Goal: Information Seeking & Learning: Learn about a topic

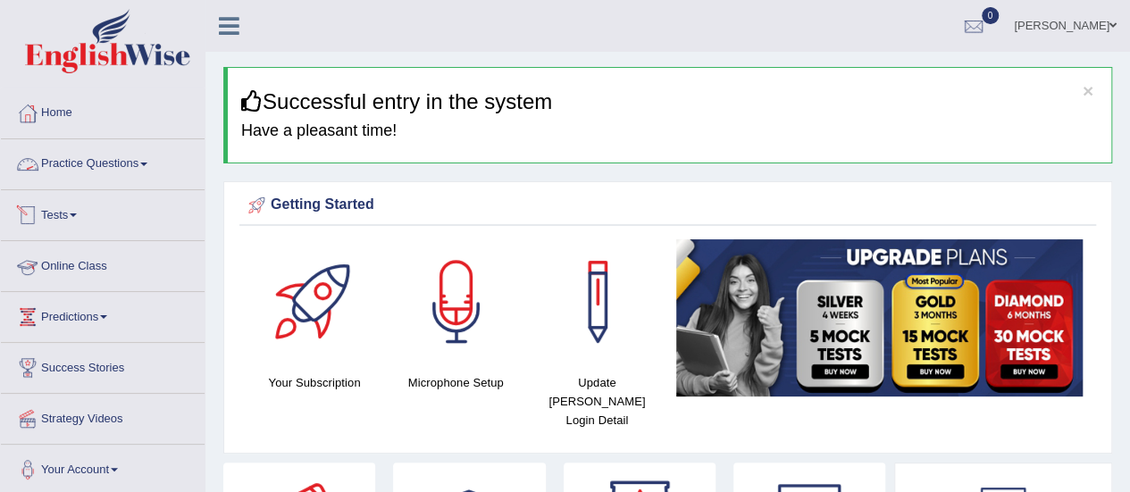
click at [138, 161] on link "Practice Questions" at bounding box center [103, 161] width 204 height 45
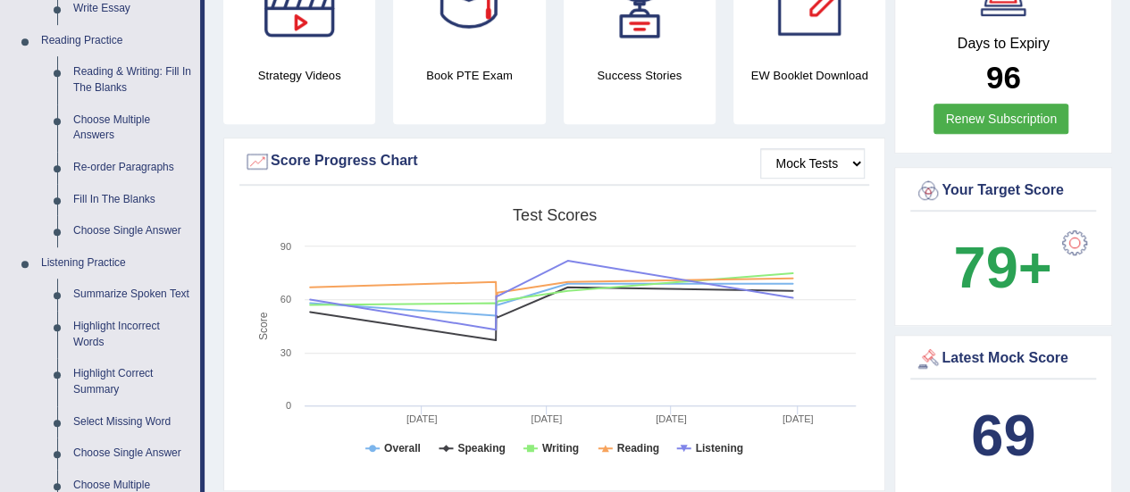
scroll to position [533, 0]
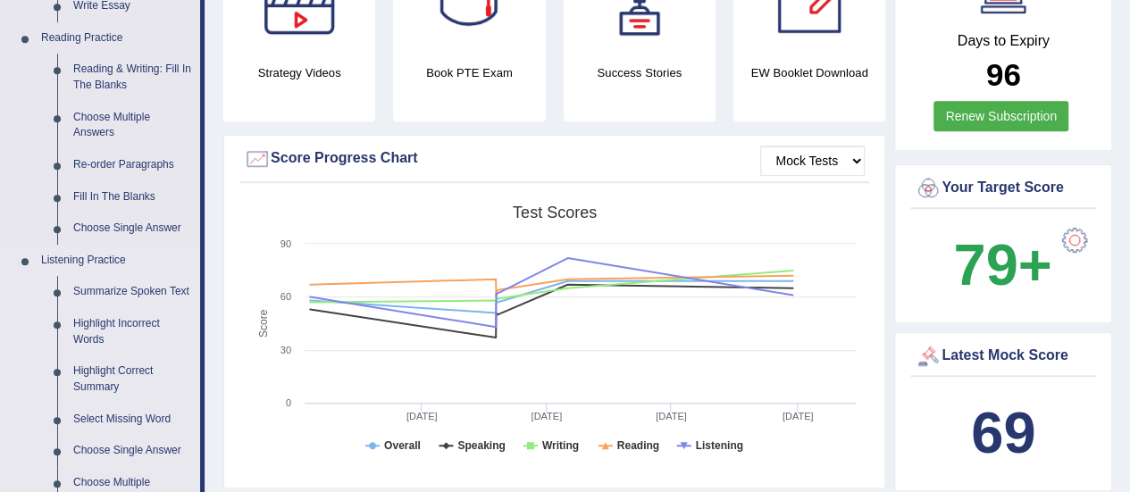
click at [142, 296] on link "Summarize Spoken Text" at bounding box center [132, 292] width 135 height 32
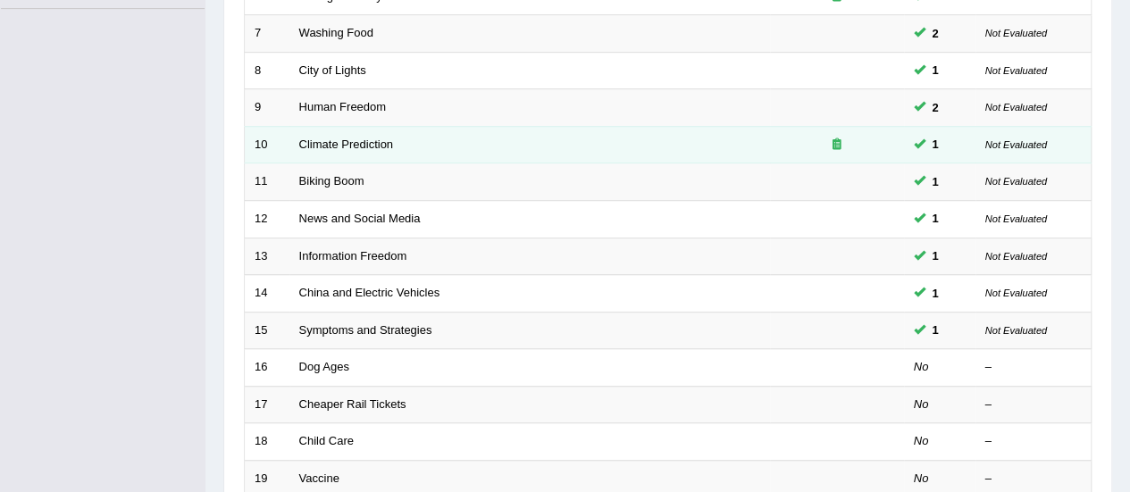
scroll to position [547, 0]
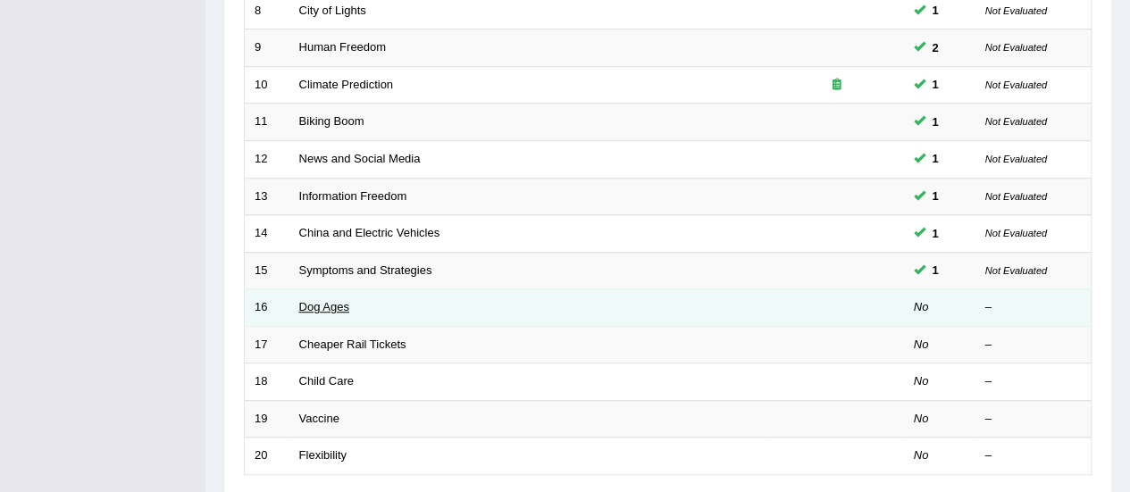
click at [323, 306] on link "Dog Ages" at bounding box center [324, 306] width 50 height 13
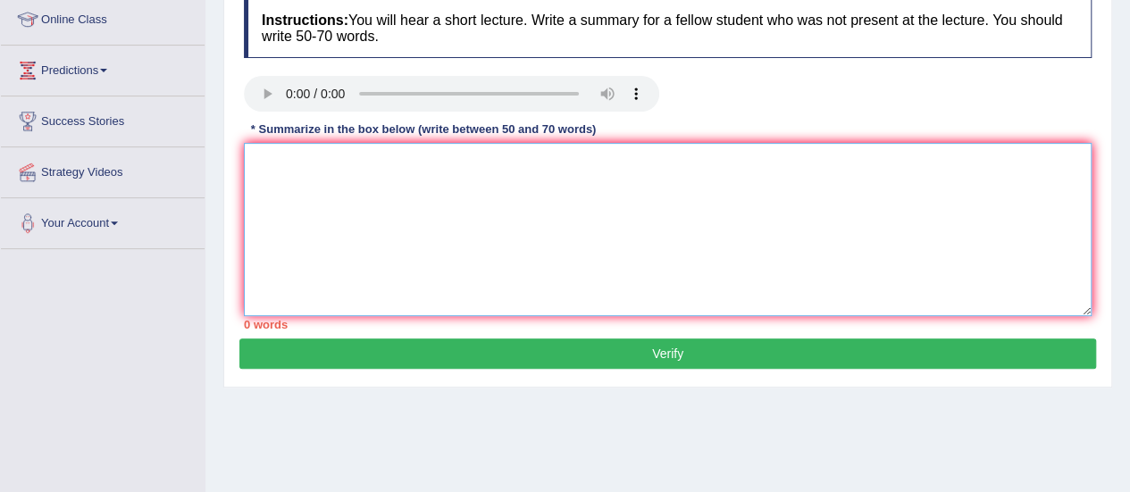
click at [364, 222] on textarea at bounding box center [668, 229] width 848 height 173
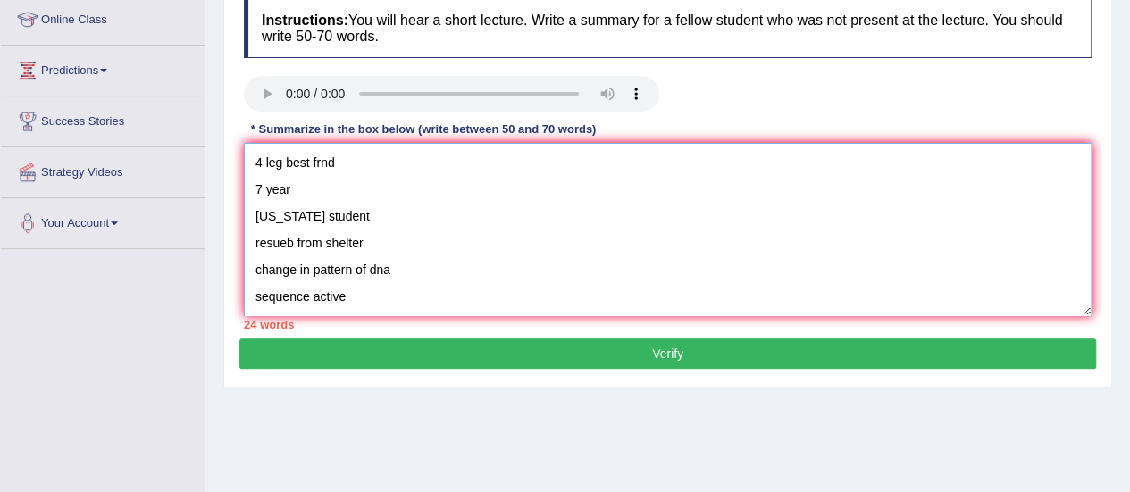
click at [250, 163] on textarea "4 leg best frnd 7 year california student resueb from shelter change in pattern…" at bounding box center [668, 229] width 848 height 173
paste textarea "The speaker provided a comprehensive overview of [main topic], highlighting sev…"
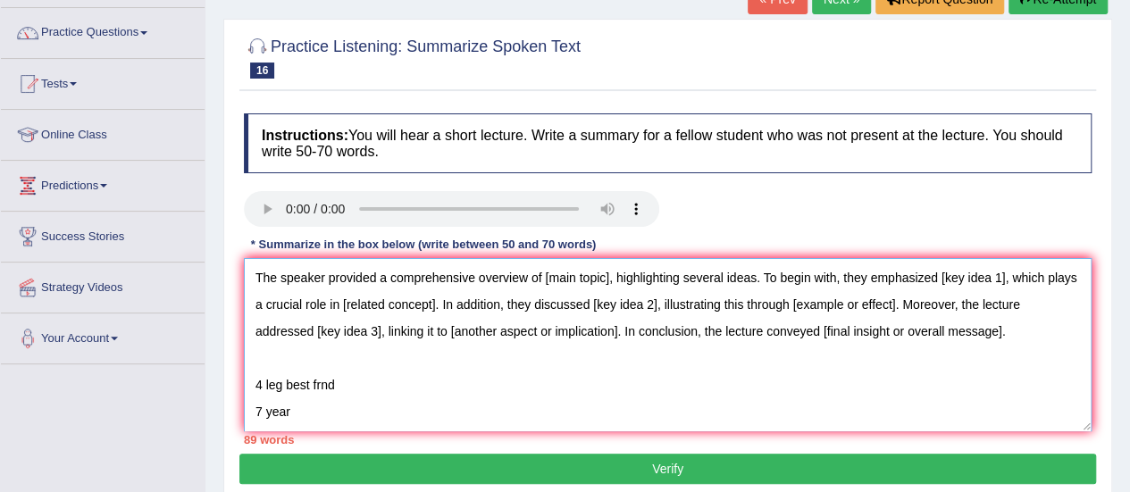
scroll to position [127, 0]
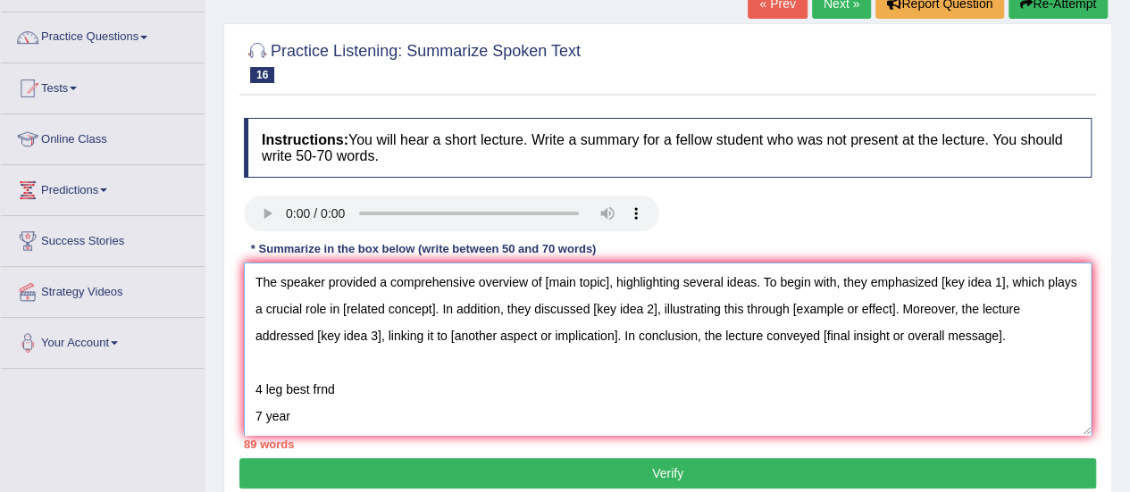
drag, startPoint x: 611, startPoint y: 278, endPoint x: 549, endPoint y: 278, distance: 61.6
click at [549, 278] on textarea "The speaker provided a comprehensive overview of [main topic], highlighting sev…" at bounding box center [668, 349] width 848 height 173
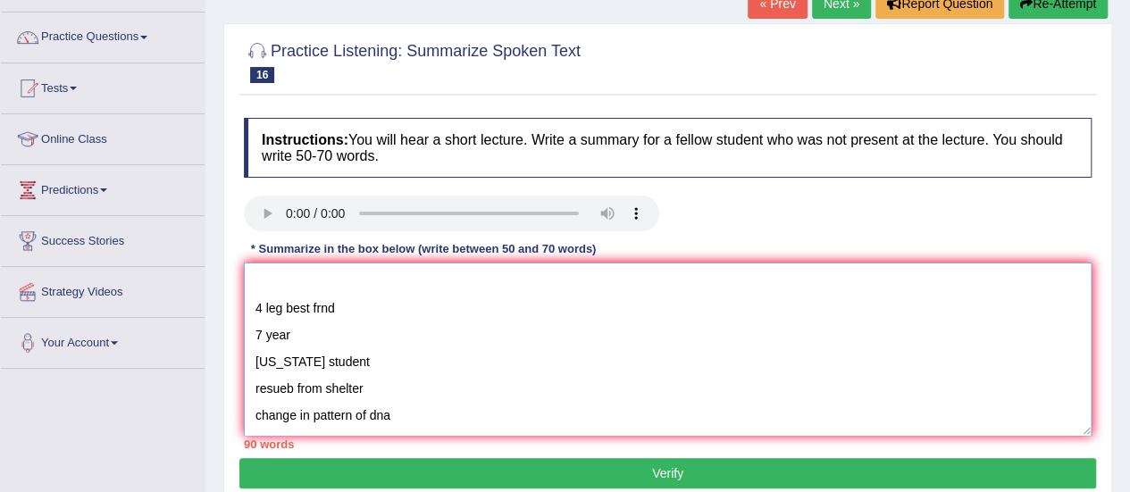
scroll to position [0, 0]
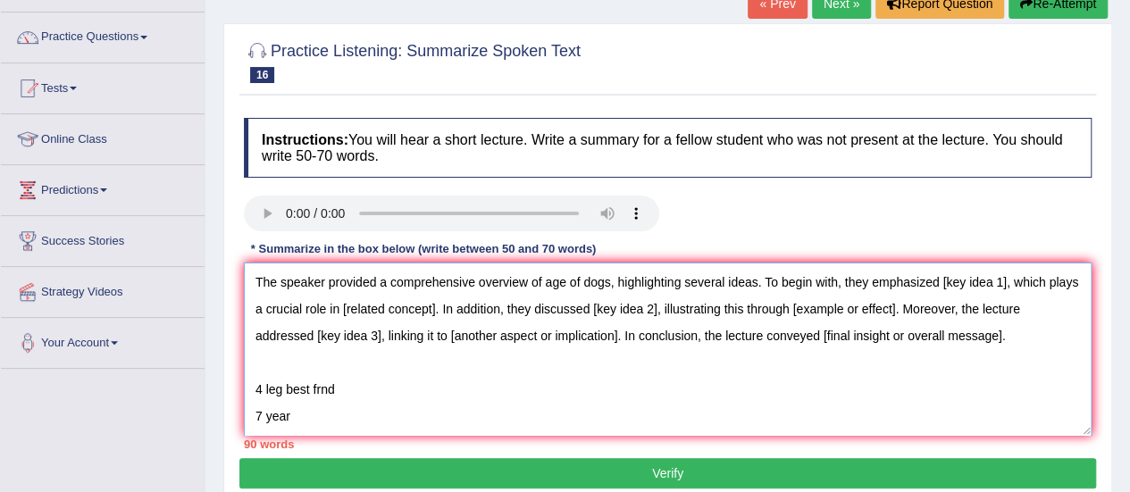
drag, startPoint x: 1012, startPoint y: 286, endPoint x: 952, endPoint y: 281, distance: 60.0
click at [952, 281] on textarea "The speaker provided a comprehensive overview of age of dogs, highlighting seve…" at bounding box center [668, 349] width 848 height 173
click at [958, 282] on textarea "The speaker provided a comprehensive overview of age of dogs, highlighting seve…" at bounding box center [668, 349] width 848 height 173
drag, startPoint x: 1006, startPoint y: 282, endPoint x: 946, endPoint y: 283, distance: 59.9
click at [946, 283] on textarea "The speaker provided a comprehensive overview of age of dogs, highlighting seve…" at bounding box center [668, 349] width 848 height 173
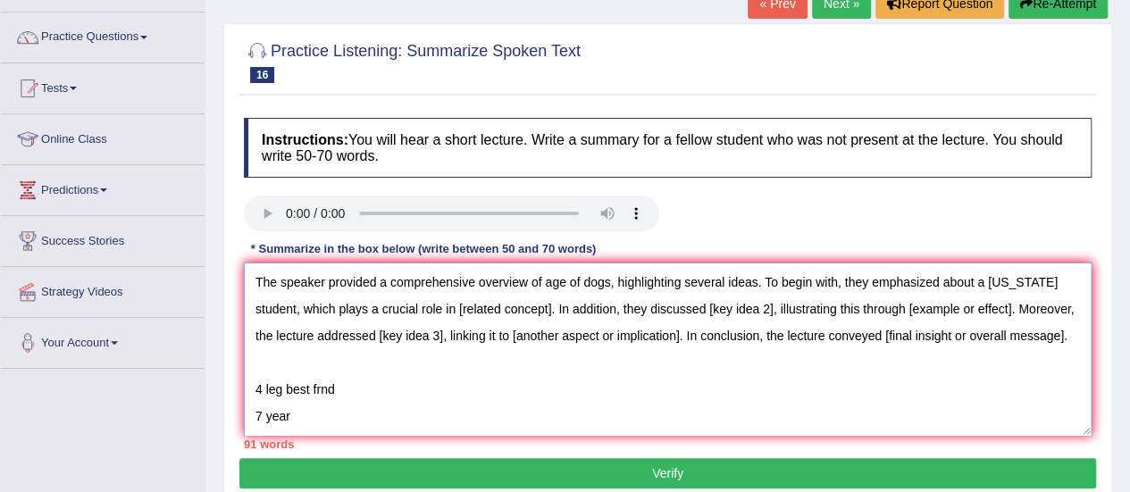
click at [319, 307] on textarea "The speaker provided a comprehensive overview of age of dogs, highlighting seve…" at bounding box center [668, 349] width 848 height 173
click at [354, 308] on textarea "The speaker provided a comprehensive overview of age of dogs, highlighting seve…" at bounding box center [668, 349] width 848 height 173
click at [548, 307] on textarea "The speaker provided a comprehensive overview of age of dogs, highlighting seve…" at bounding box center [668, 349] width 848 height 173
click at [761, 313] on textarea "The speaker provided a comprehensive overview of age of dogs, highlighting seve…" at bounding box center [668, 349] width 848 height 173
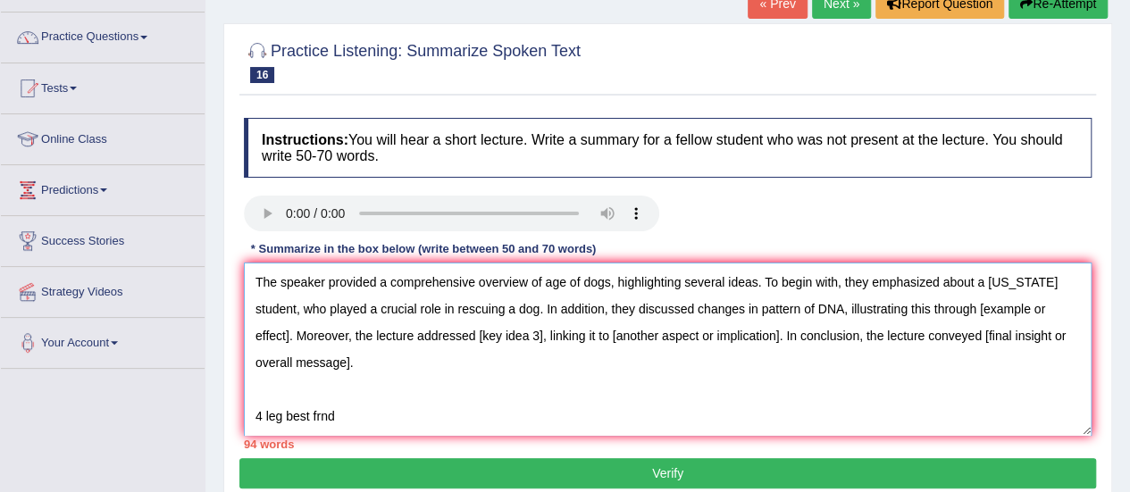
click at [287, 341] on textarea "The speaker provided a comprehensive overview of age of dogs, highlighting seve…" at bounding box center [668, 349] width 848 height 173
click at [658, 336] on textarea "The speaker provided a comprehensive overview of age of dogs, highlighting seve…" at bounding box center [668, 349] width 848 height 173
click at [888, 339] on textarea "The speaker provided a comprehensive overview of age of dogs, highlighting seve…" at bounding box center [668, 349] width 848 height 173
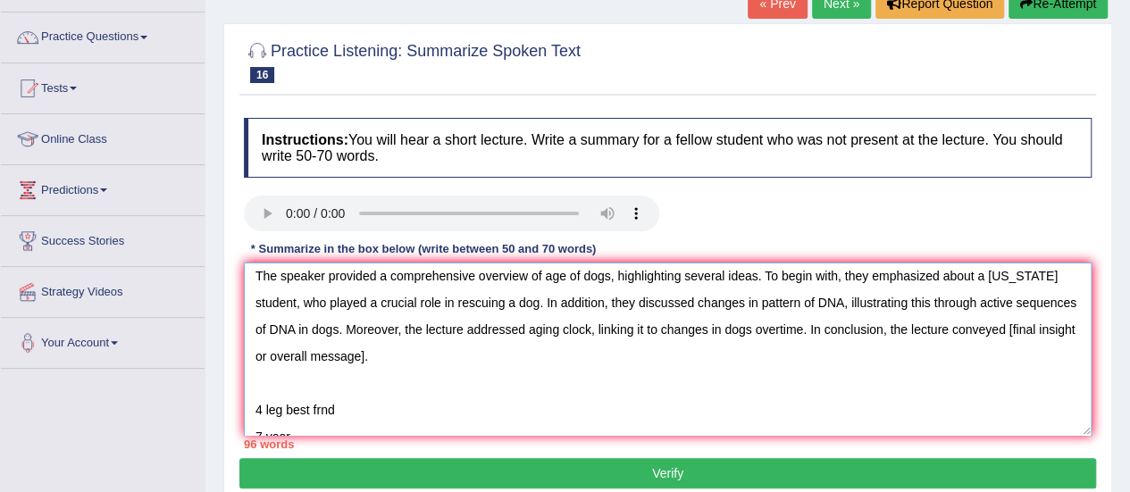
scroll to position [5, 0]
click at [491, 356] on textarea "The speaker provided a comprehensive overview of age of dogs, highlighting seve…" at bounding box center [668, 349] width 848 height 173
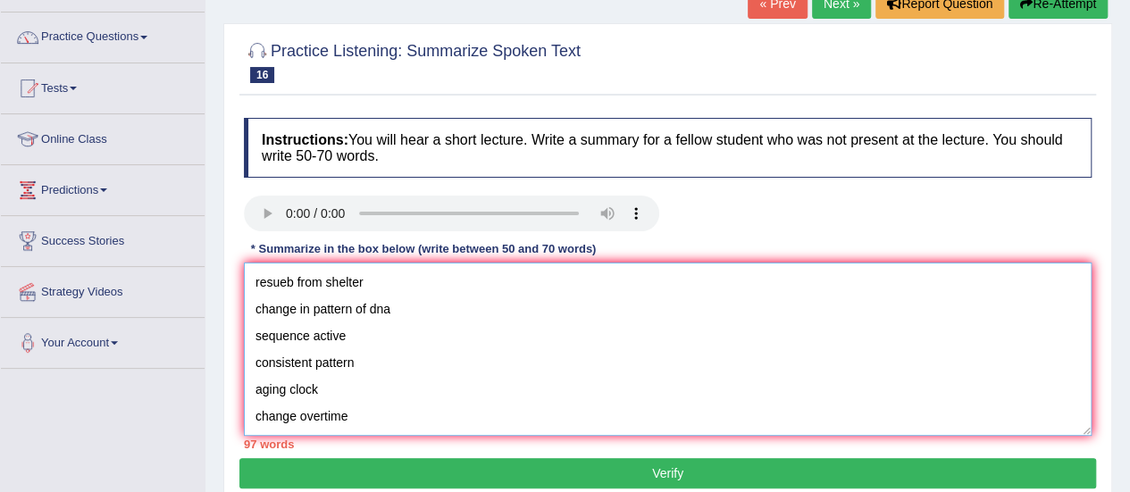
click at [360, 412] on textarea "The speaker provided a comprehensive overview of age of dogs, highlighting seve…" at bounding box center [668, 349] width 848 height 173
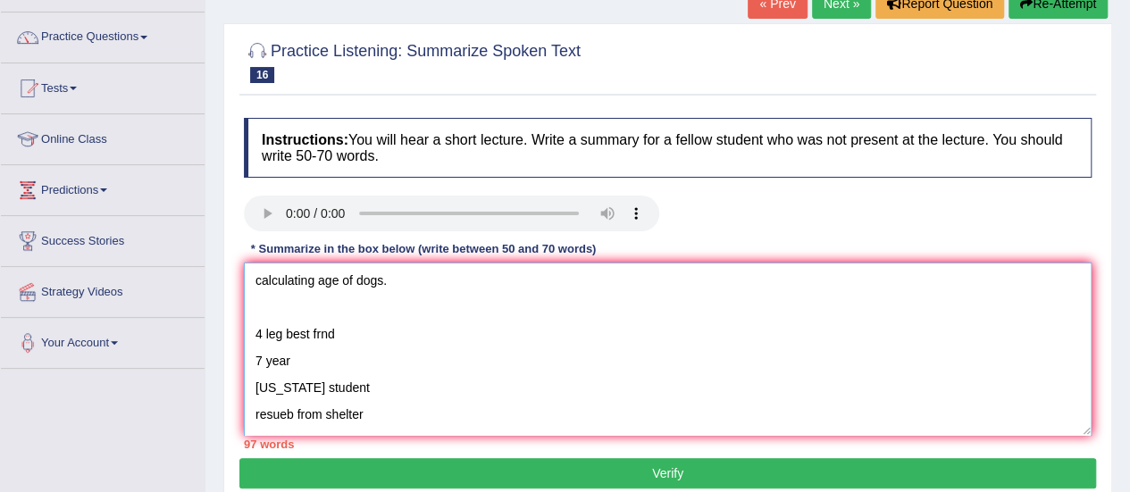
scroll to position [80, 0]
drag, startPoint x: 360, startPoint y: 412, endPoint x: 249, endPoint y: 339, distance: 132.8
click at [249, 339] on textarea "The speaker provided a comprehensive overview of age of dogs, highlighting seve…" at bounding box center [668, 349] width 848 height 173
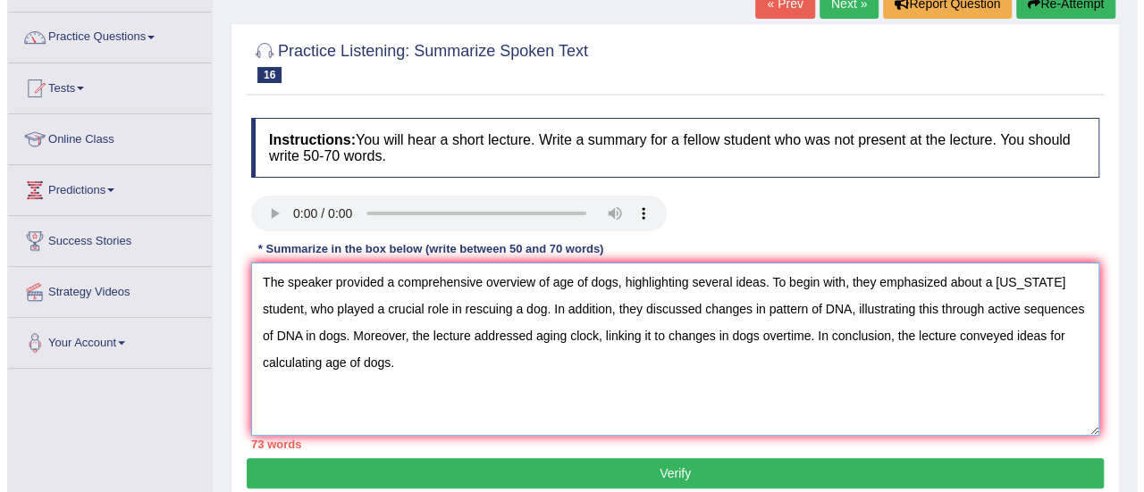
scroll to position [0, 0]
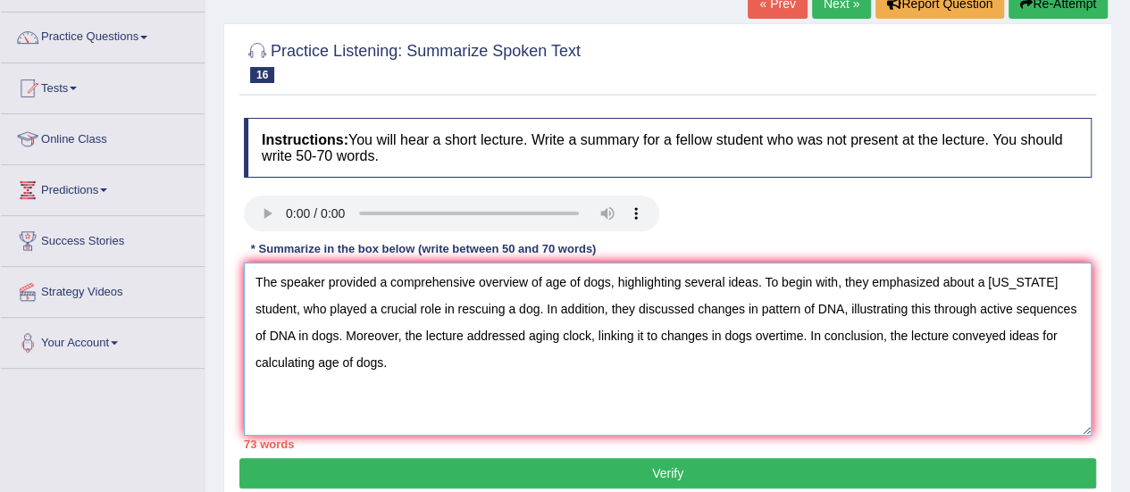
click at [766, 282] on textarea "The speaker provided a comprehensive overview of age of dogs, highlighting seve…" at bounding box center [668, 349] width 848 height 173
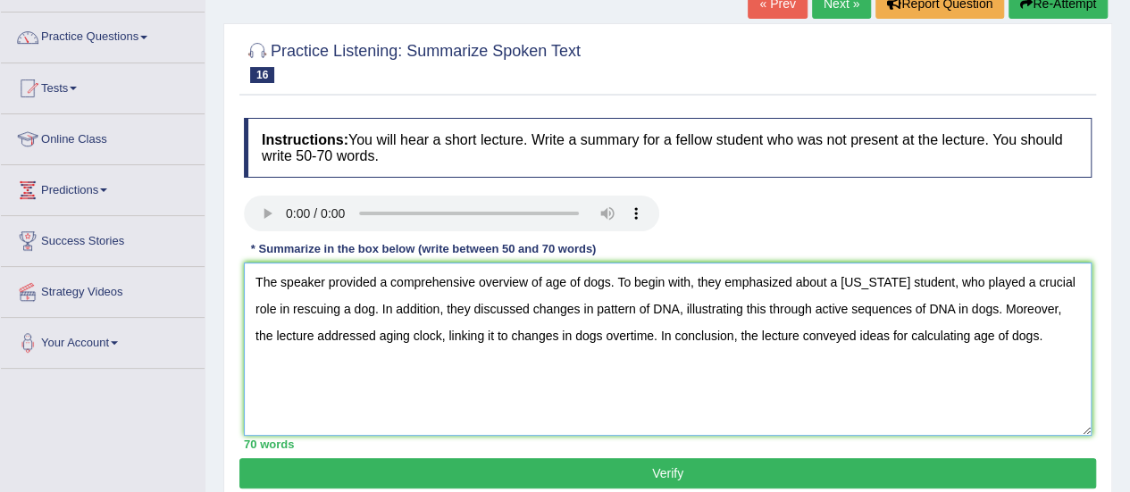
type textarea "The speaker provided a comprehensive overview of age of dogs. To begin with, th…"
click at [684, 475] on button "Verify" at bounding box center [667, 473] width 857 height 30
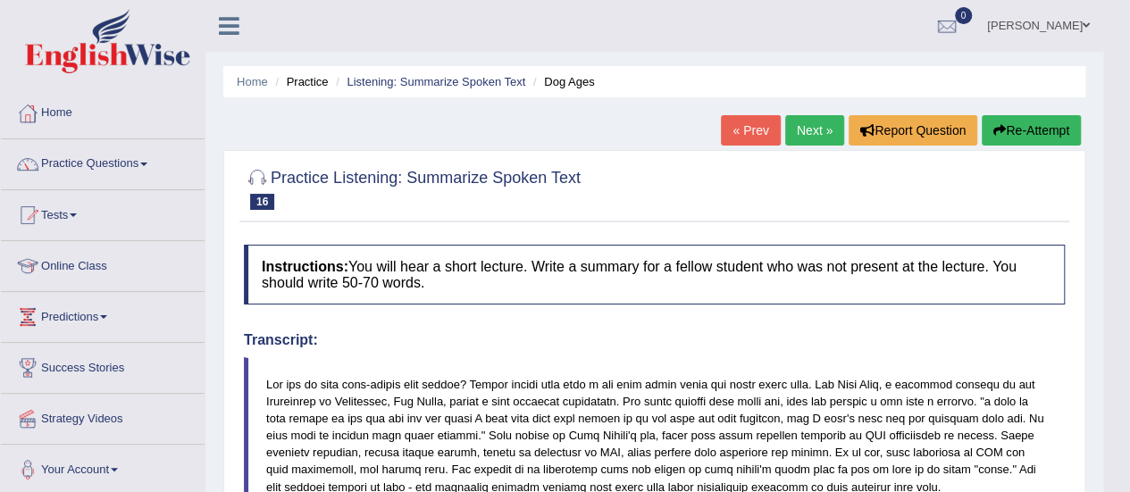
click at [737, 131] on link "« Prev" at bounding box center [750, 130] width 59 height 30
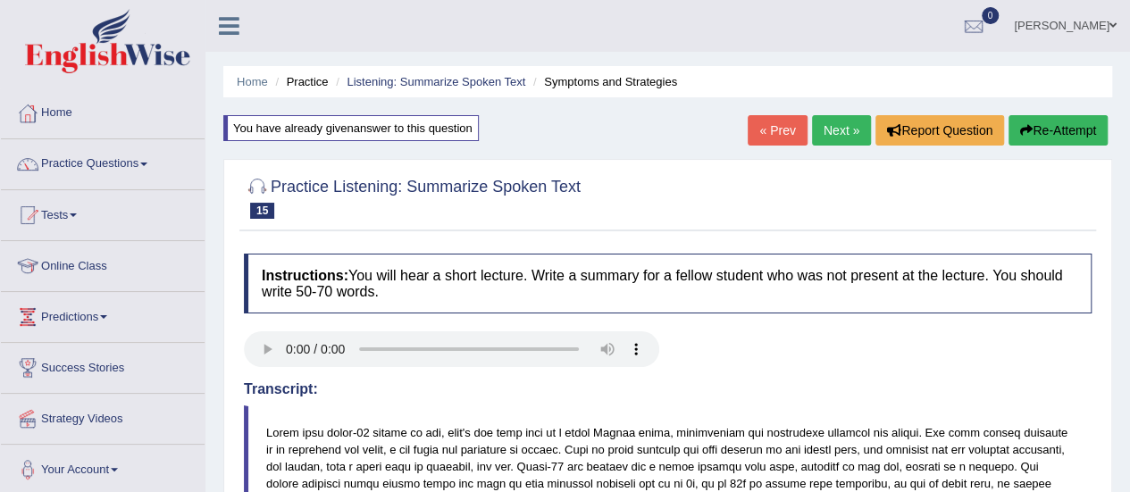
click at [784, 135] on link "« Prev" at bounding box center [777, 130] width 59 height 30
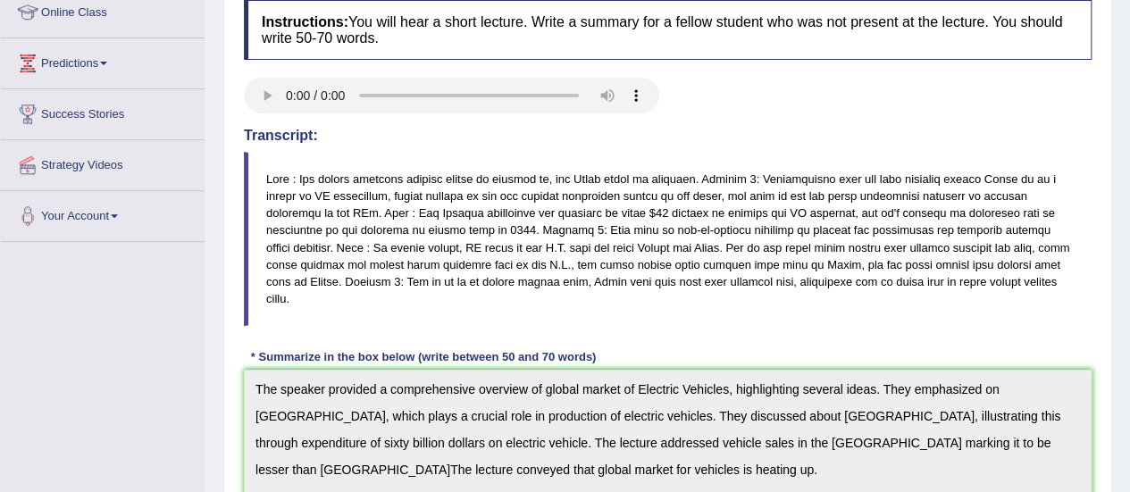
scroll to position [46, 0]
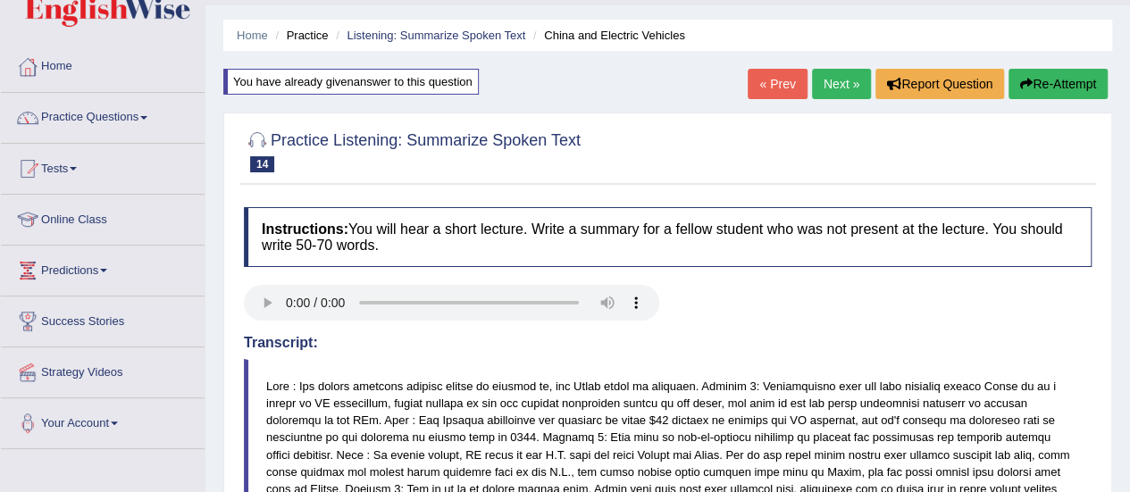
click at [761, 73] on link "« Prev" at bounding box center [777, 84] width 59 height 30
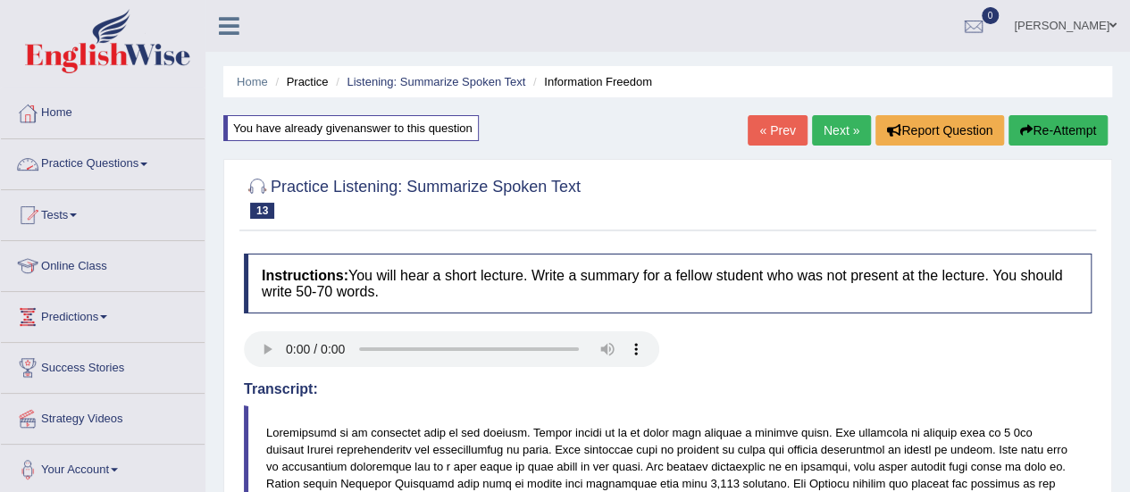
click at [112, 169] on link "Practice Questions" at bounding box center [103, 161] width 204 height 45
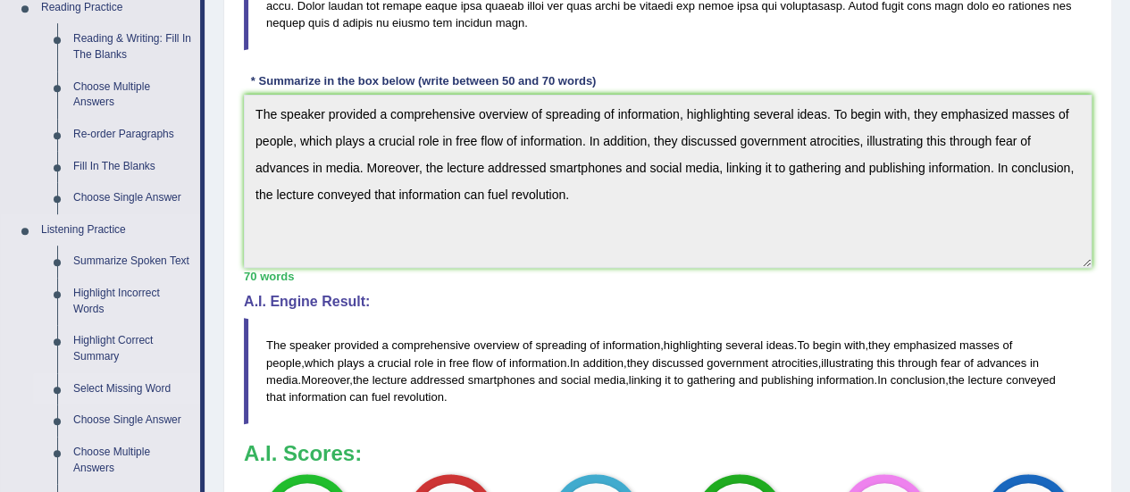
scroll to position [711, 0]
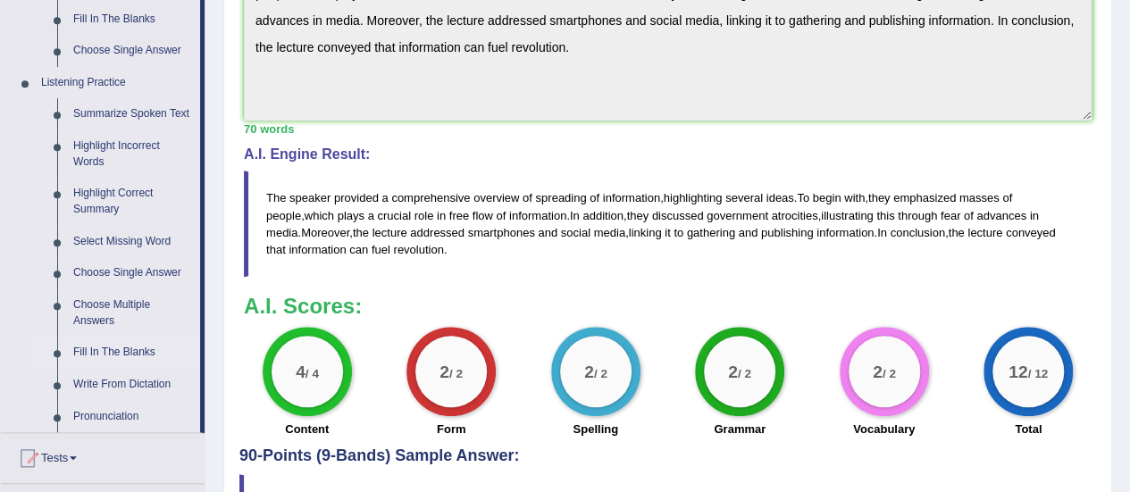
click at [114, 343] on link "Fill In The Blanks" at bounding box center [132, 353] width 135 height 32
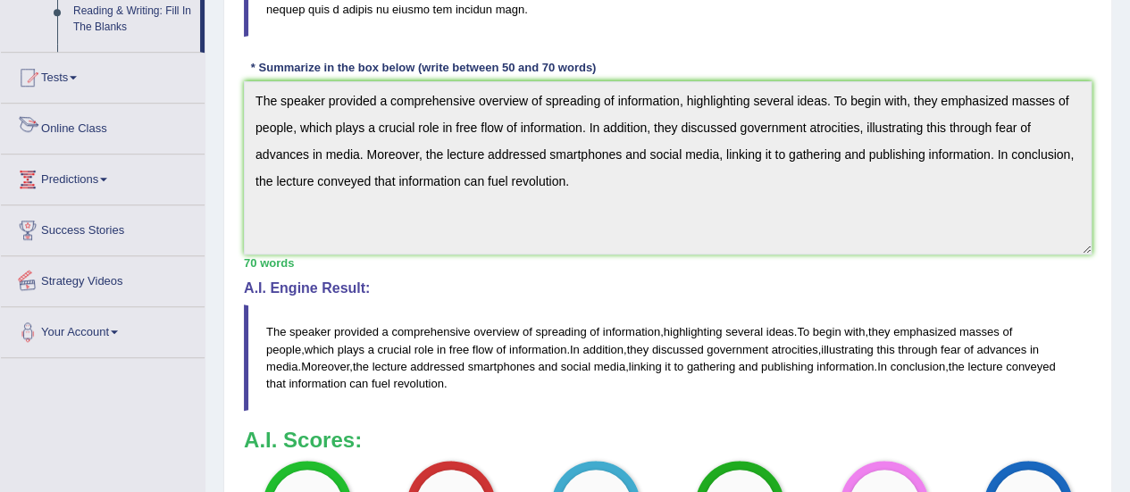
scroll to position [843, 0]
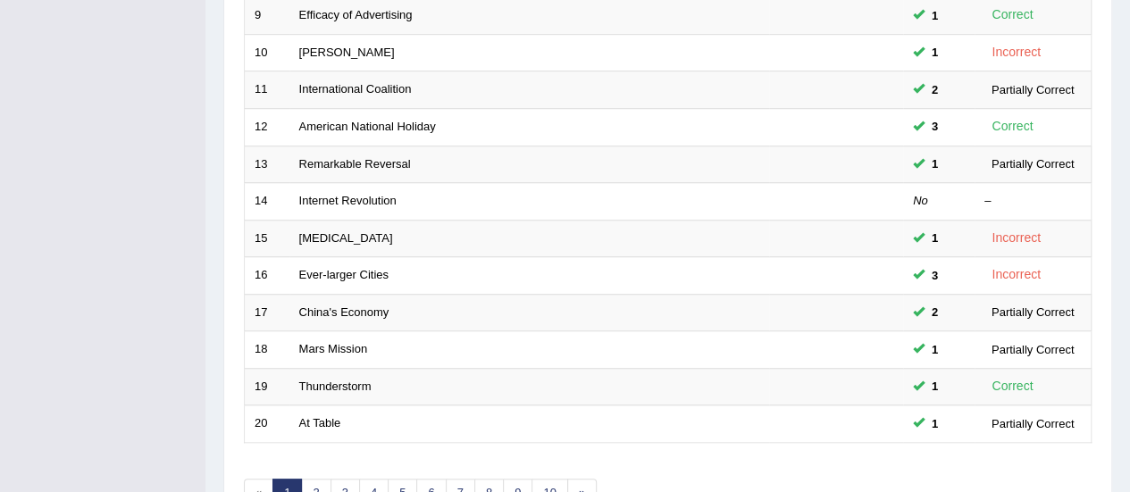
click at [373, 199] on link "Internet Revolution" at bounding box center [347, 200] width 97 height 13
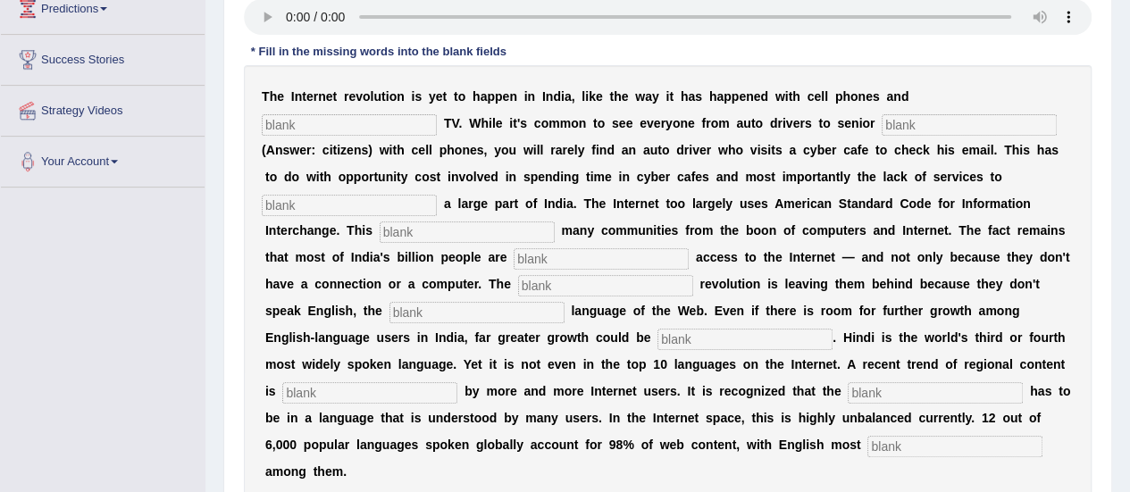
scroll to position [309, 0]
click at [343, 122] on input "text" at bounding box center [349, 123] width 175 height 21
type input "CA"
click at [944, 122] on input "text" at bounding box center [969, 123] width 175 height 21
type input "ci"
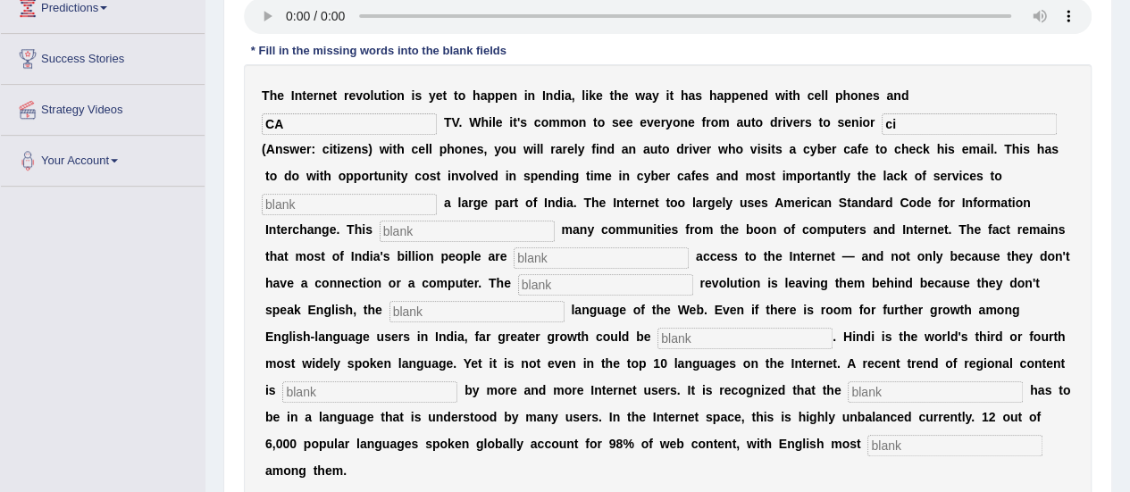
click at [398, 197] on input "text" at bounding box center [349, 204] width 175 height 21
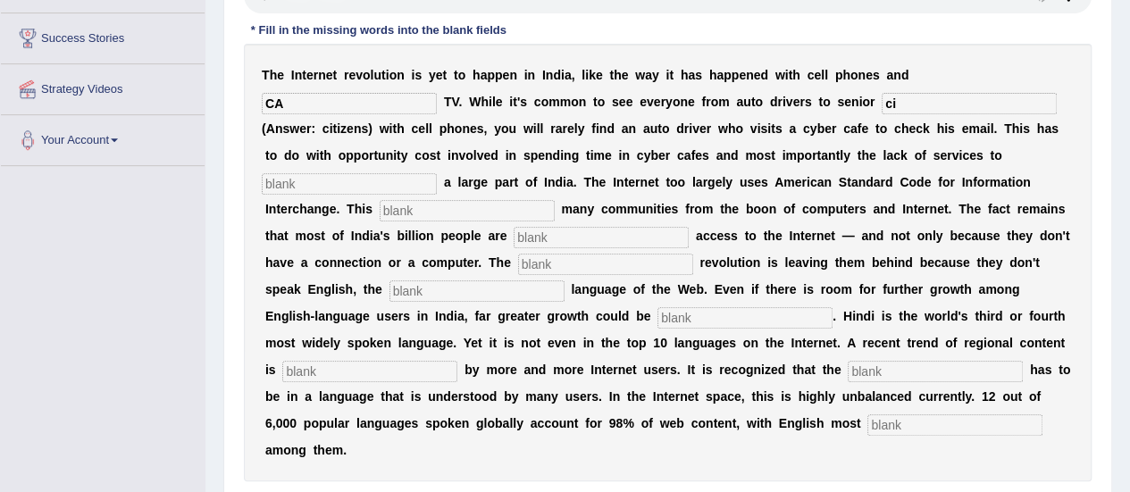
scroll to position [331, 0]
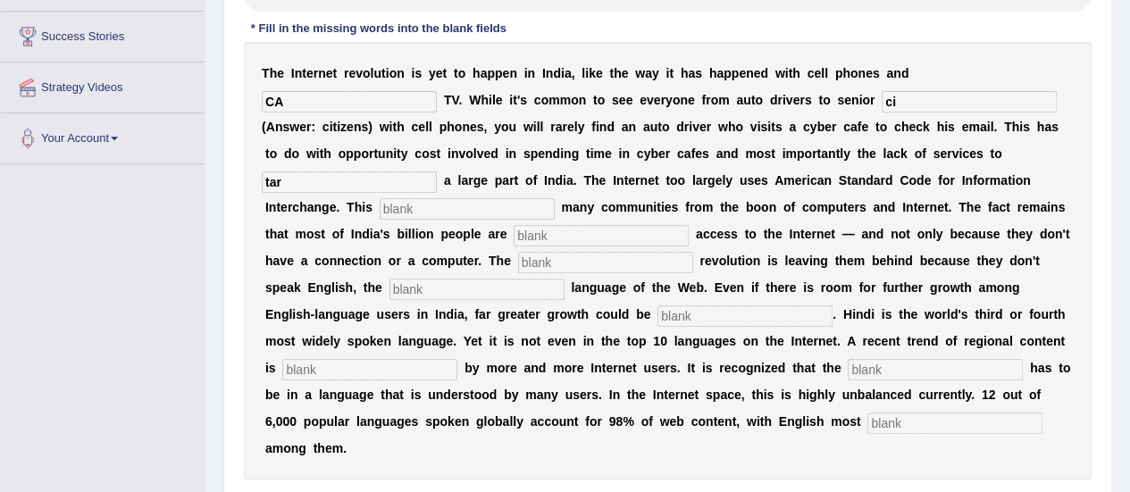
type input "tar"
click at [415, 198] on input "text" at bounding box center [467, 208] width 175 height 21
click at [575, 237] on input "text" at bounding box center [601, 235] width 175 height 21
type input "den"
click at [599, 256] on input "text" at bounding box center [605, 262] width 175 height 21
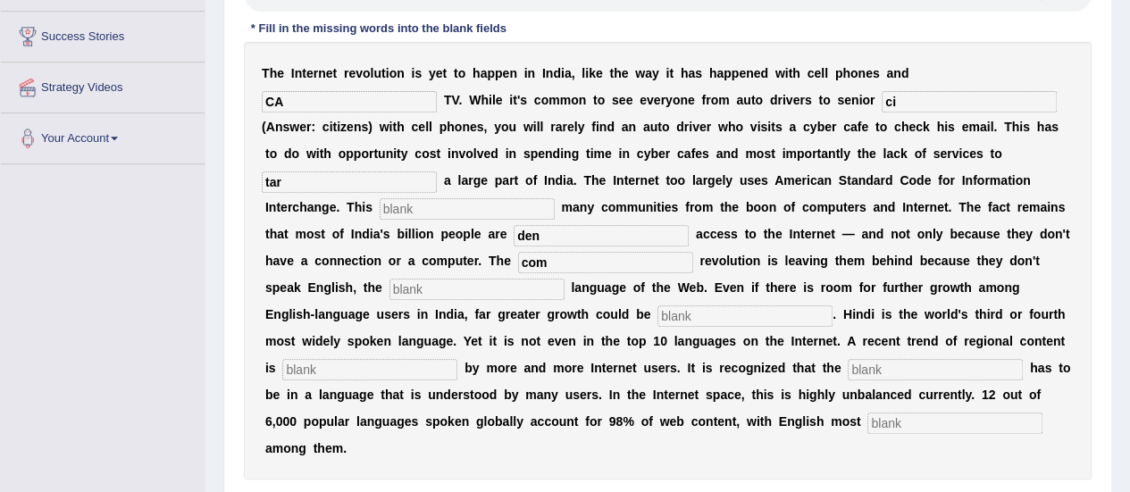
click at [535, 283] on input "text" at bounding box center [477, 289] width 175 height 21
click at [537, 244] on input "den" at bounding box center [601, 235] width 175 height 21
click at [538, 252] on input "com" at bounding box center [605, 262] width 175 height 21
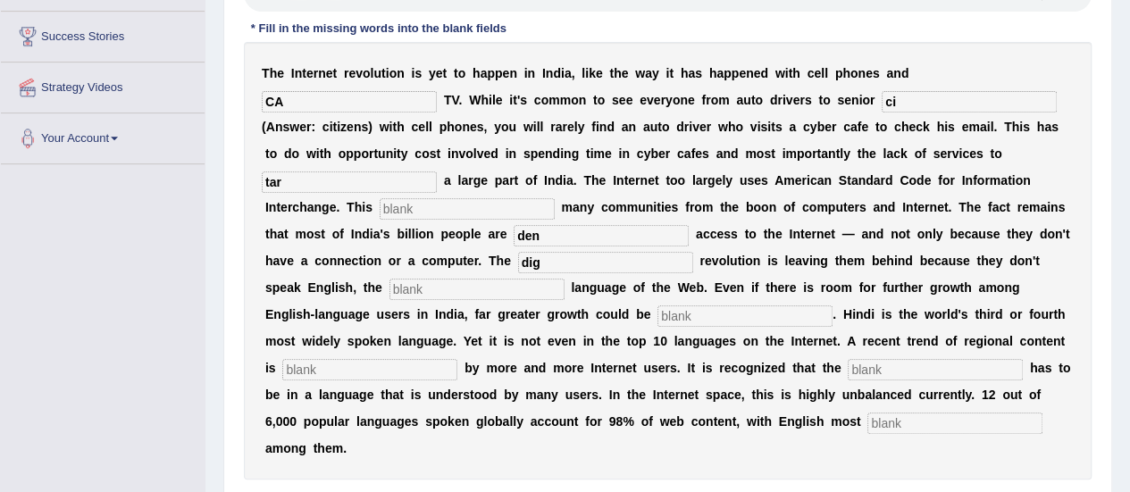
type input "dig"
click at [514, 285] on input "text" at bounding box center [477, 289] width 175 height 21
click at [338, 366] on input "text" at bounding box center [369, 369] width 175 height 21
type input "pre"
click at [907, 378] on input "text" at bounding box center [935, 369] width 175 height 21
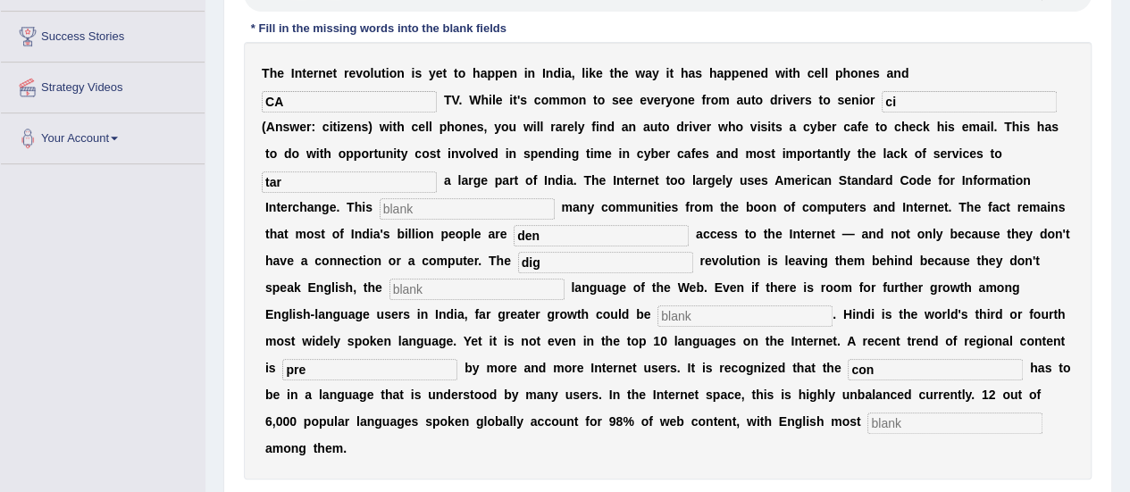
type input "con"
click at [923, 419] on input "text" at bounding box center [954, 423] width 175 height 21
type input "pr"
click at [302, 96] on input "CA" at bounding box center [349, 101] width 175 height 21
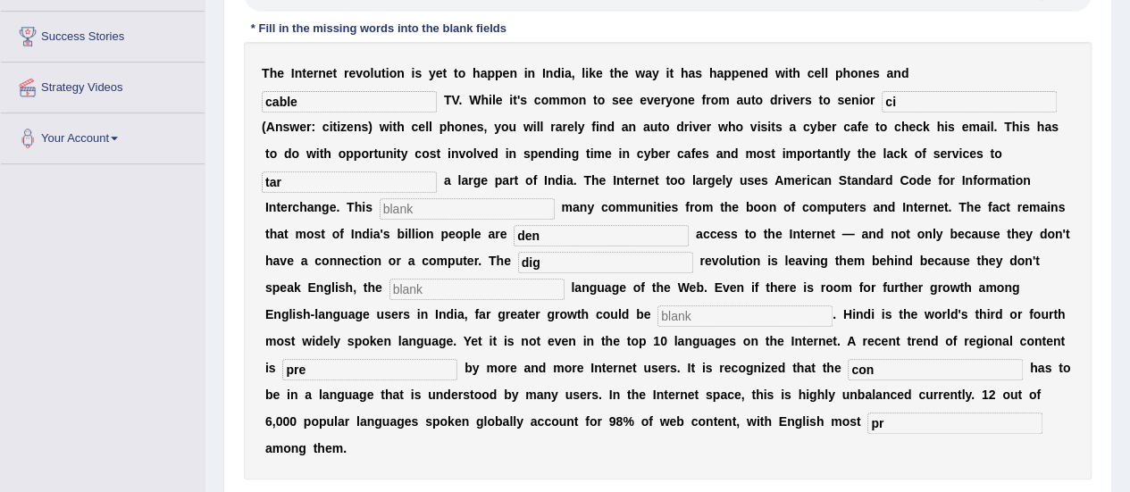
type input "cable"
click at [886, 93] on input "ci" at bounding box center [969, 101] width 175 height 21
type input "citizens"
click at [374, 181] on input "tar" at bounding box center [349, 182] width 175 height 21
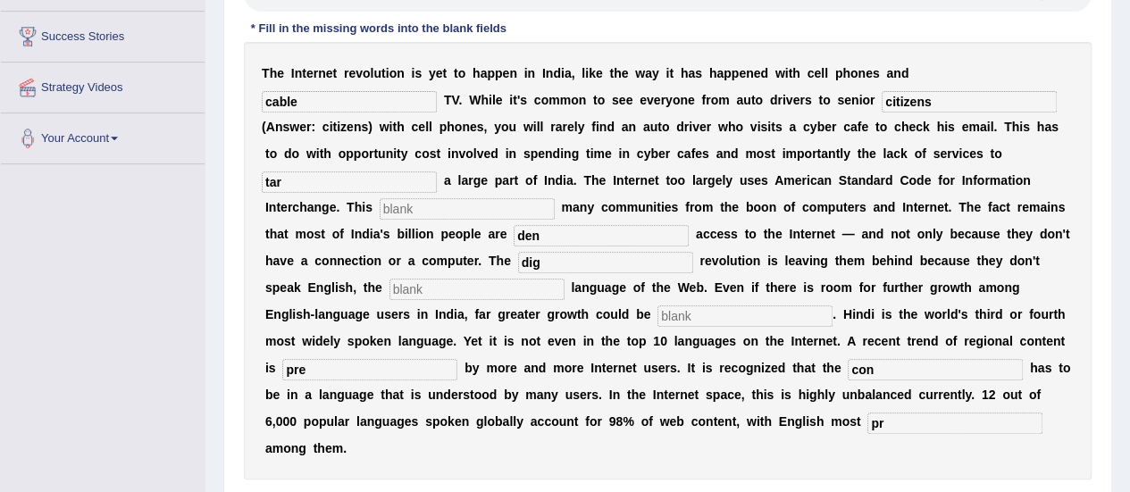
click at [374, 181] on input "tar" at bounding box center [349, 182] width 175 height 21
type input "target"
click at [461, 194] on div "T h e I n t e r n e t r e v o l u t i o n i s y e t t o h a p p e n i n I n d i…" at bounding box center [668, 261] width 848 height 438
click at [465, 203] on input "text" at bounding box center [467, 208] width 175 height 21
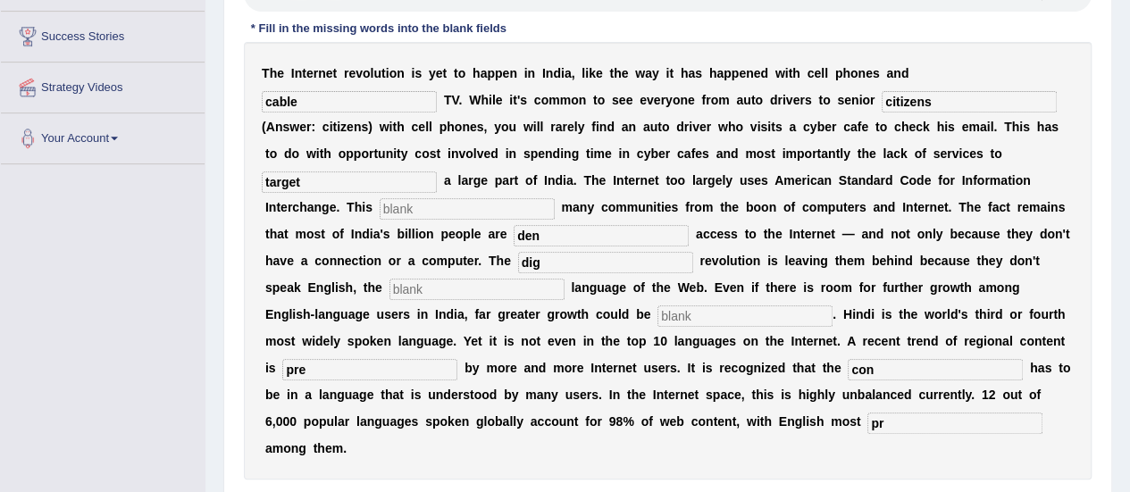
click at [465, 203] on input "text" at bounding box center [467, 208] width 175 height 21
type input "alienates"
click at [617, 239] on input "den" at bounding box center [601, 235] width 175 height 21
type input "denied"
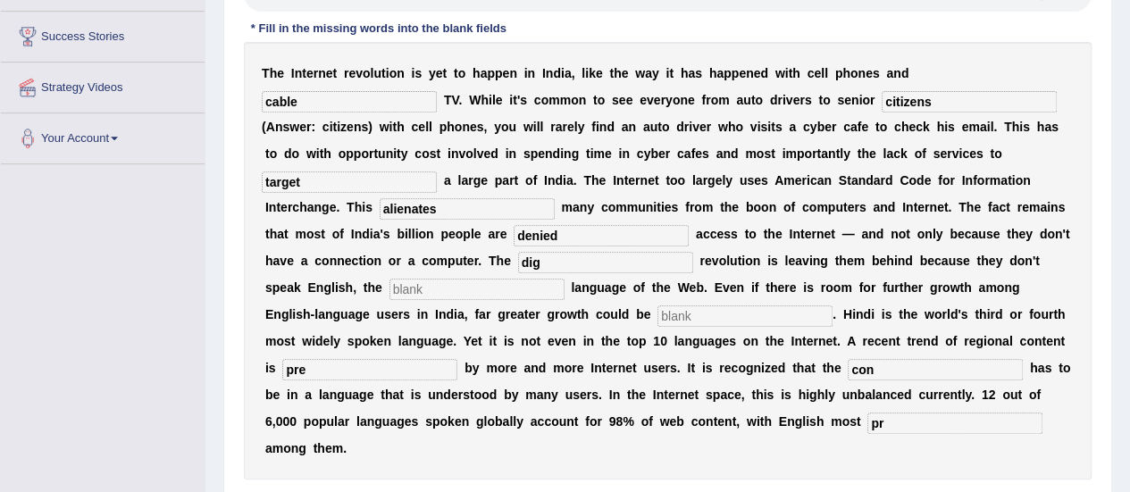
click at [538, 262] on input "dig" at bounding box center [605, 262] width 175 height 21
type input "digital"
click at [459, 292] on input "text" at bounding box center [477, 289] width 175 height 21
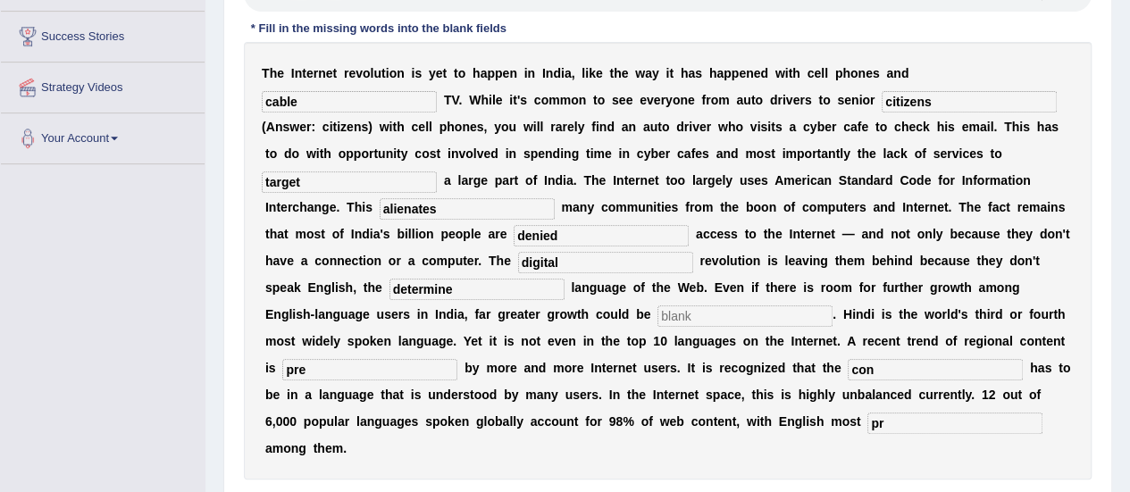
type input "determine"
click at [713, 317] on input "text" at bounding box center [745, 316] width 175 height 21
type input "unleashed"
click at [434, 287] on input "determine" at bounding box center [477, 289] width 175 height 21
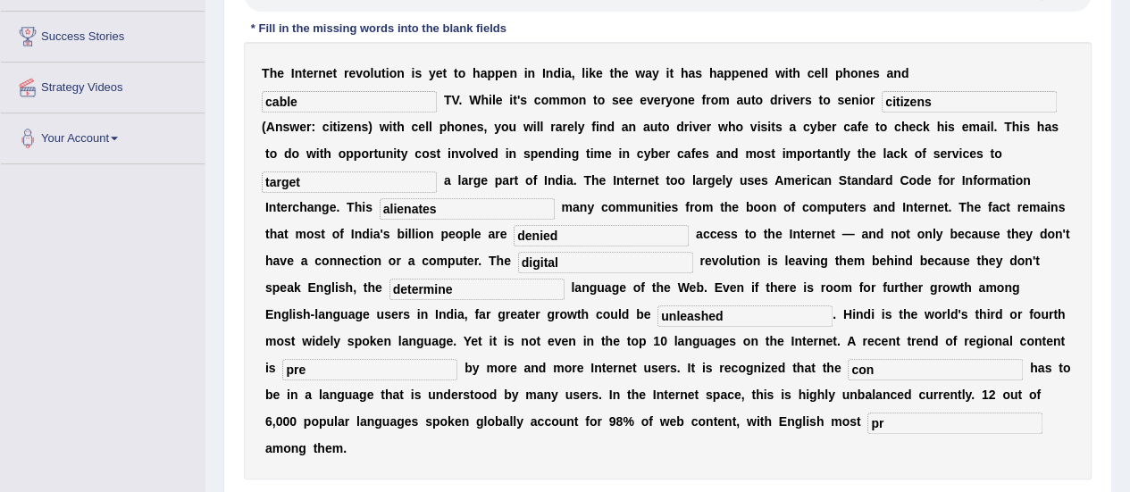
click at [434, 287] on input "determine" at bounding box center [477, 289] width 175 height 21
type input "dominant"
click at [379, 367] on input "pre" at bounding box center [369, 369] width 175 height 21
type input "preferred"
click at [904, 367] on input "con" at bounding box center [935, 369] width 175 height 21
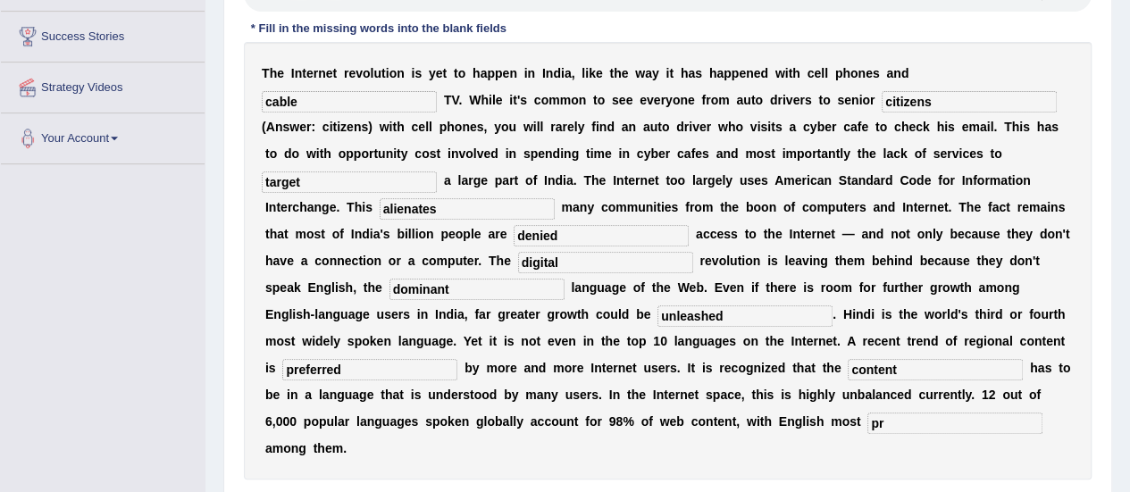
type input "content"
click at [913, 428] on input "pr" at bounding box center [954, 423] width 175 height 21
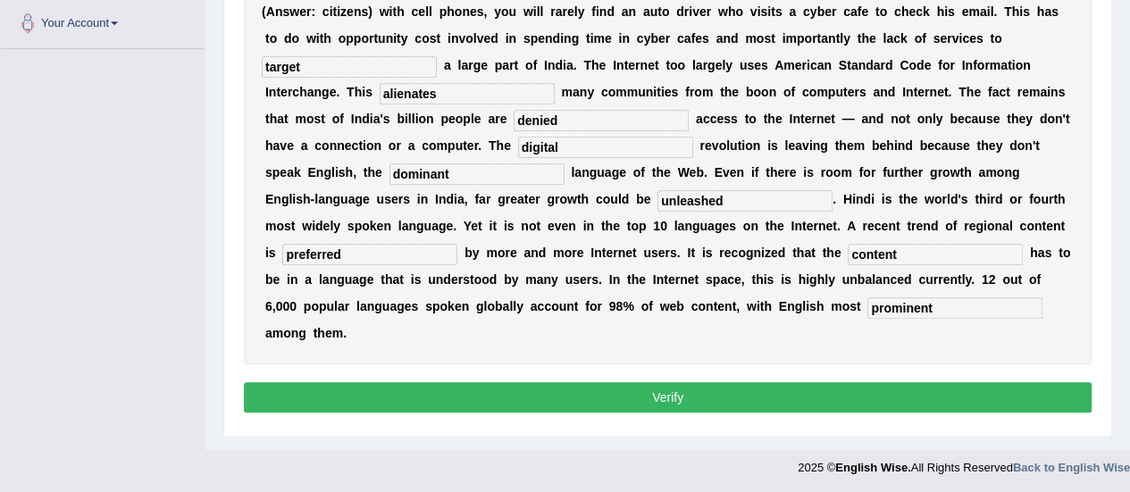
type input "prominent"
click at [733, 387] on button "Verify" at bounding box center [668, 397] width 848 height 30
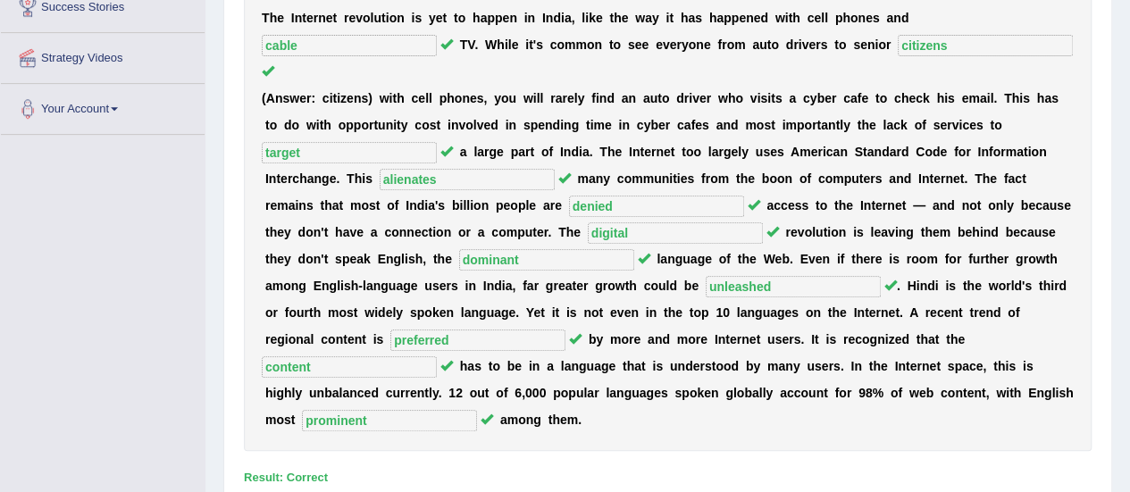
scroll to position [347, 0]
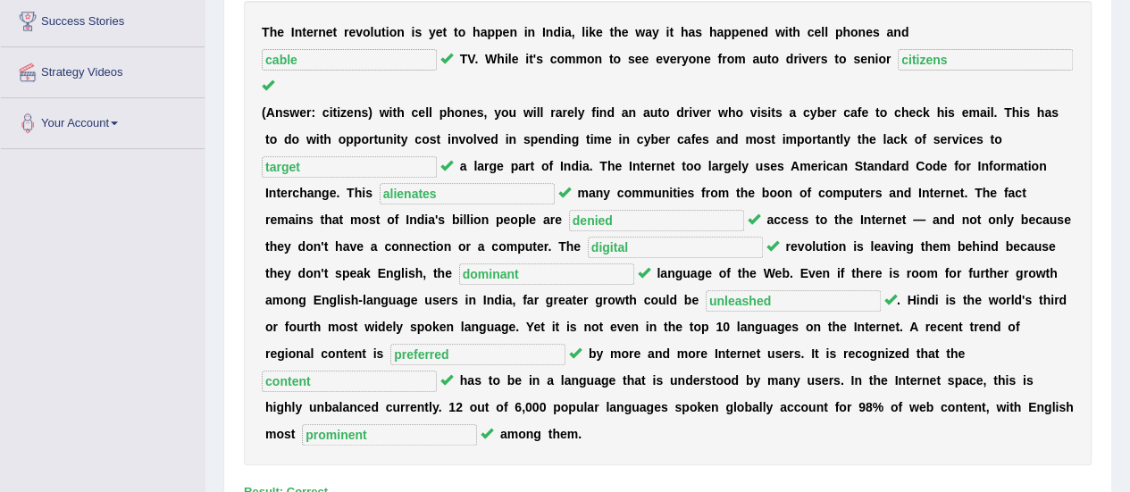
click at [666, 373] on b at bounding box center [666, 380] width 7 height 14
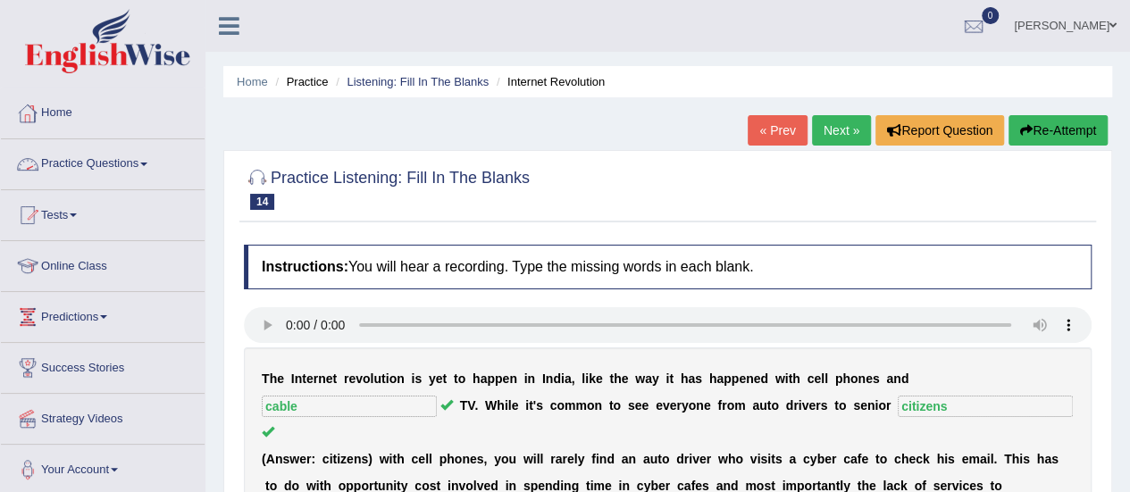
click at [121, 172] on link "Practice Questions" at bounding box center [103, 161] width 204 height 45
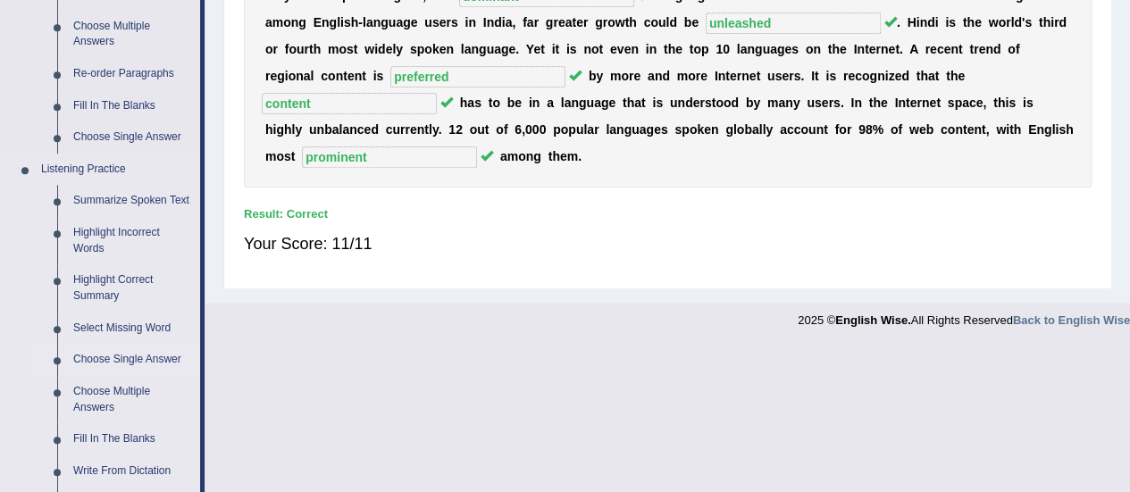
scroll to position [712, 0]
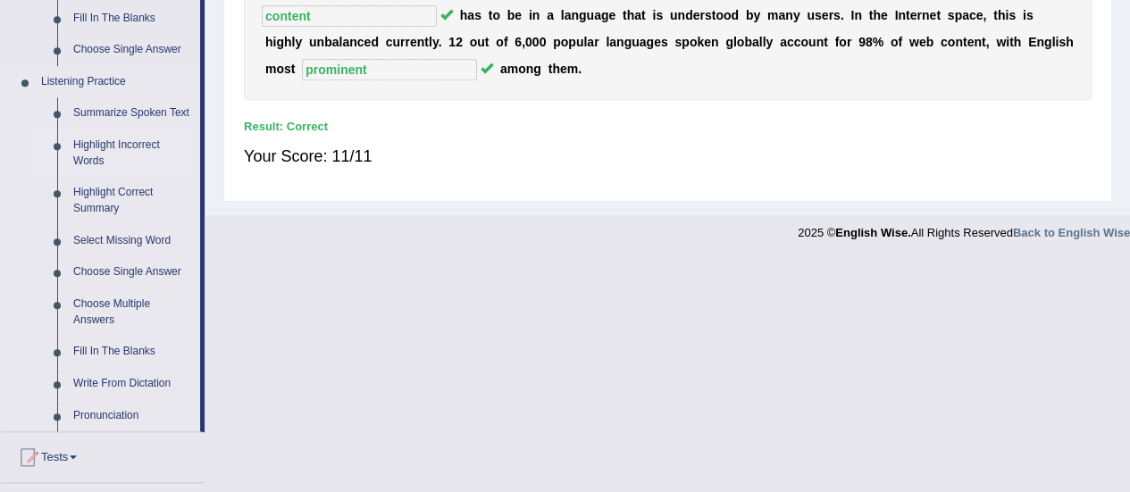
click at [114, 158] on link "Highlight Incorrect Words" at bounding box center [132, 153] width 135 height 47
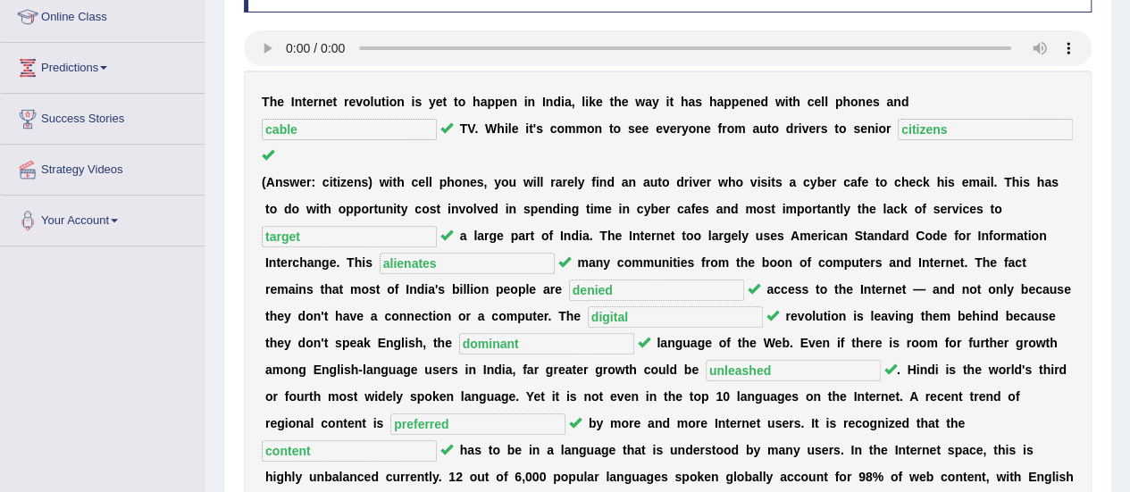
scroll to position [275, 0]
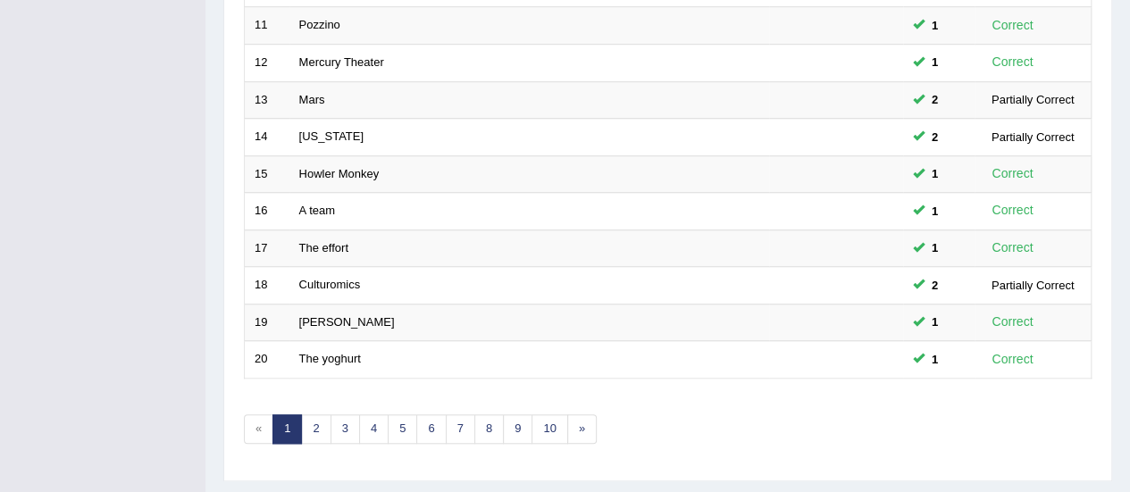
scroll to position [682, 0]
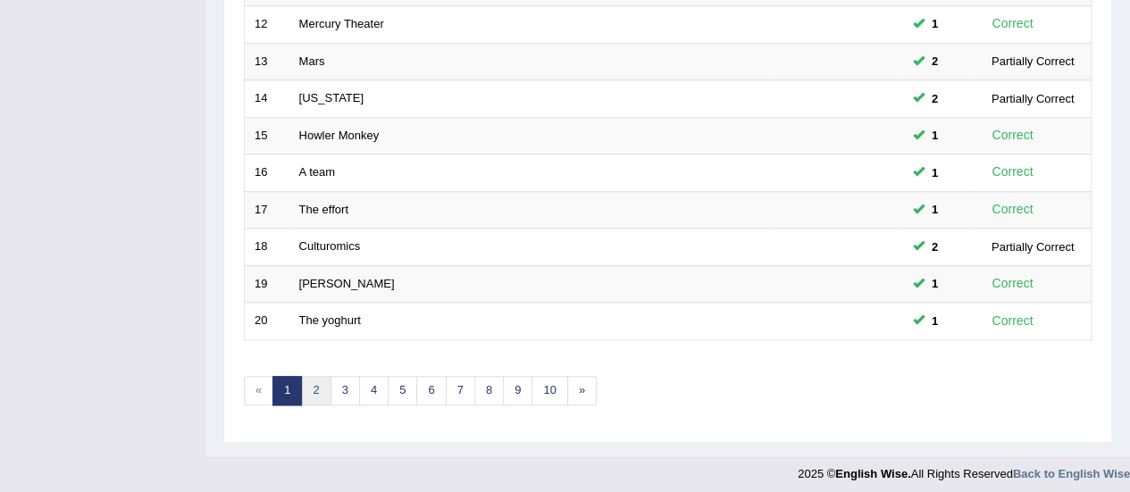
click at [306, 376] on link "2" at bounding box center [315, 390] width 29 height 29
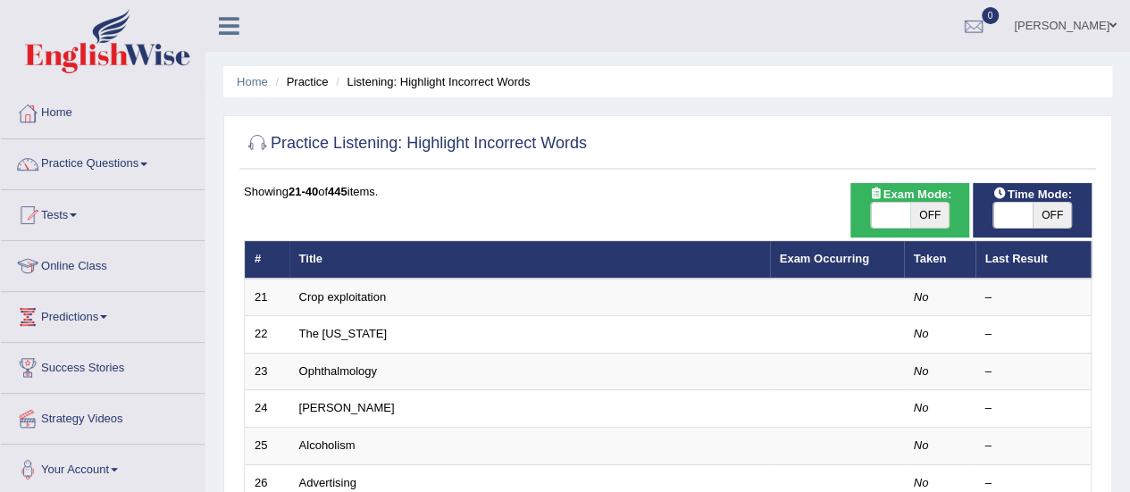
click at [334, 292] on link "Crop exploitation" at bounding box center [343, 296] width 88 height 13
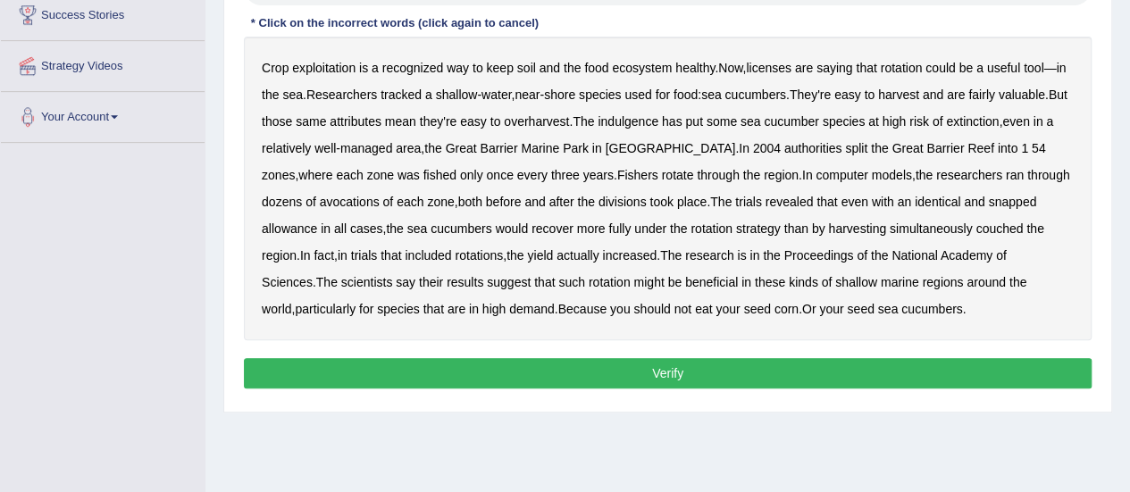
scroll to position [279, 0]
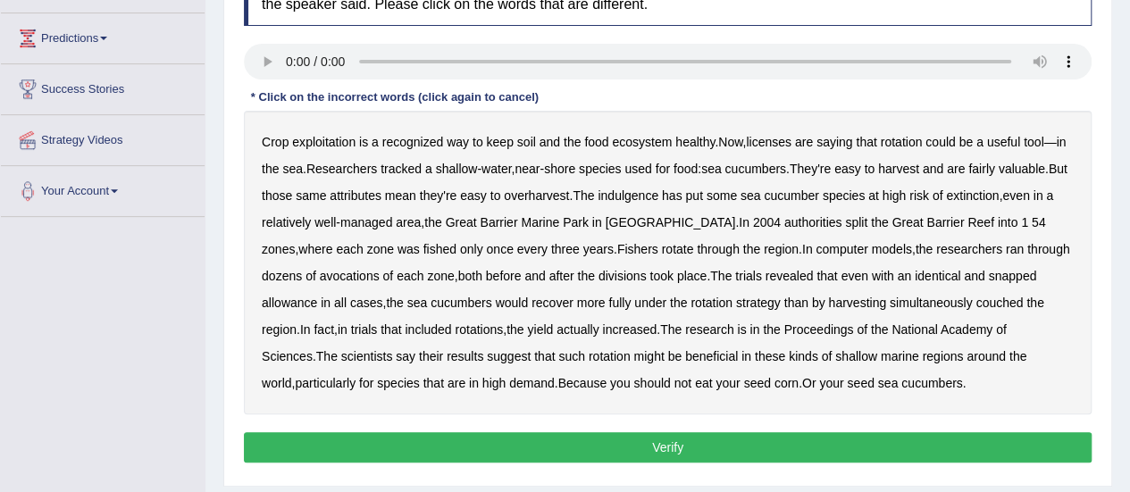
click at [775, 141] on b "licenses" at bounding box center [769, 142] width 46 height 14
click at [658, 191] on b "indulgence" at bounding box center [628, 196] width 61 height 14
click at [320, 272] on b "avocations" at bounding box center [350, 276] width 60 height 14
click at [988, 276] on b "snapped" at bounding box center [1012, 276] width 48 height 14
click at [976, 305] on b "couched" at bounding box center [999, 303] width 47 height 14
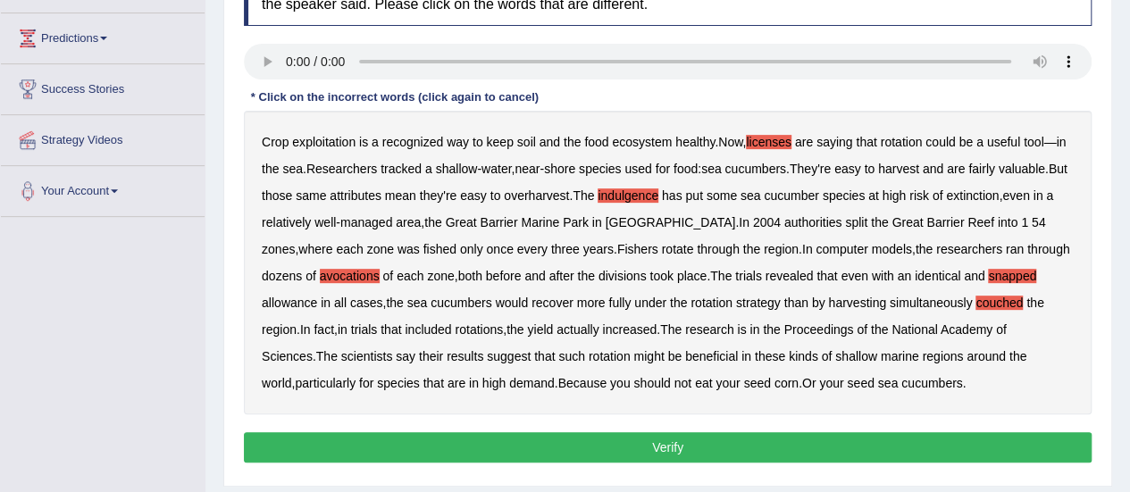
click at [670, 445] on button "Verify" at bounding box center [668, 447] width 848 height 30
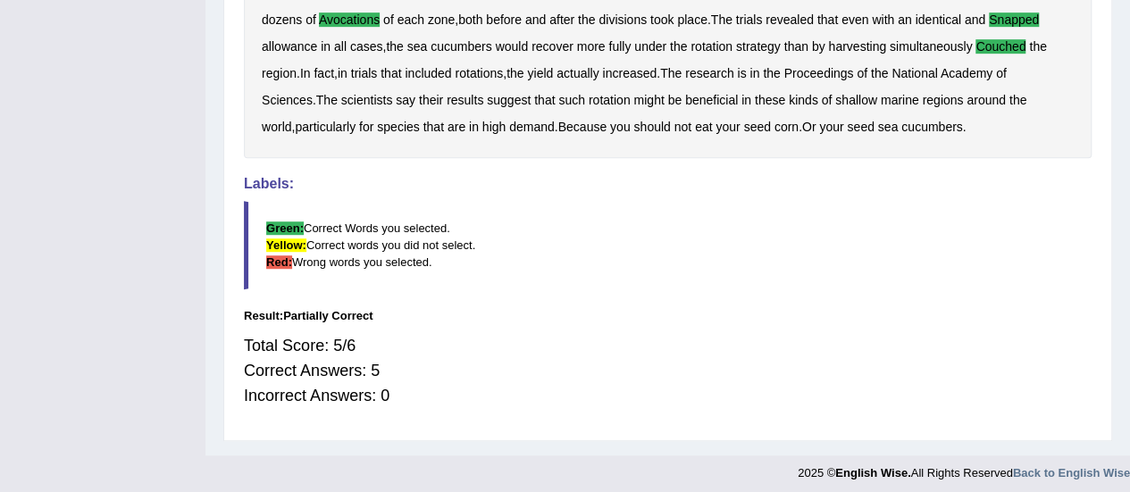
scroll to position [0, 0]
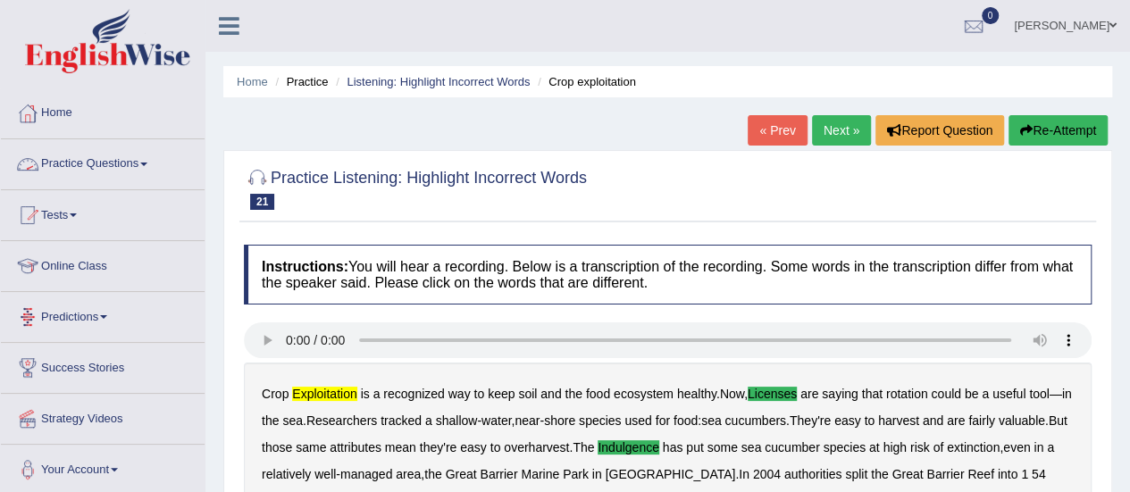
click at [153, 158] on link "Practice Questions" at bounding box center [103, 161] width 204 height 45
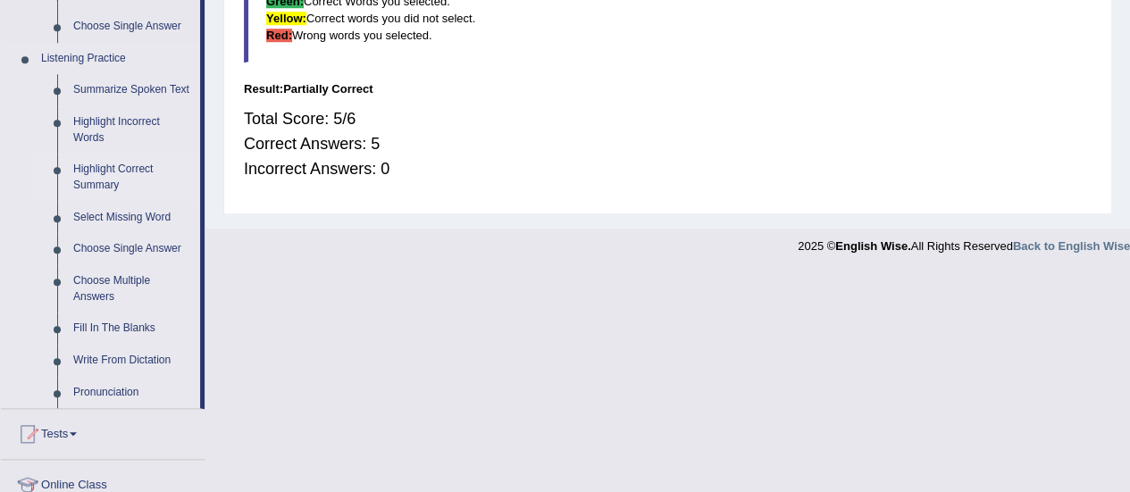
scroll to position [736, 0]
click at [118, 356] on link "Write From Dictation" at bounding box center [132, 360] width 135 height 32
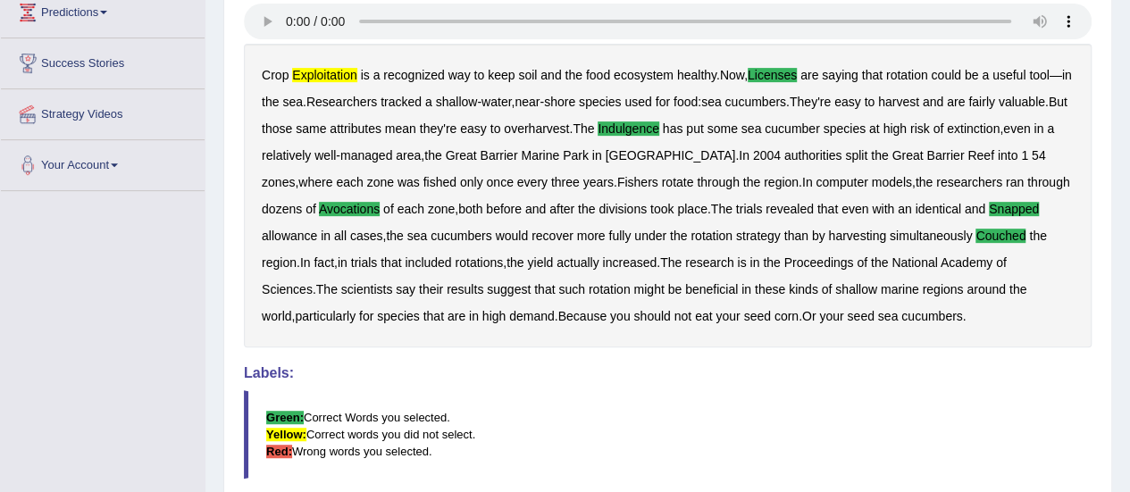
scroll to position [513, 0]
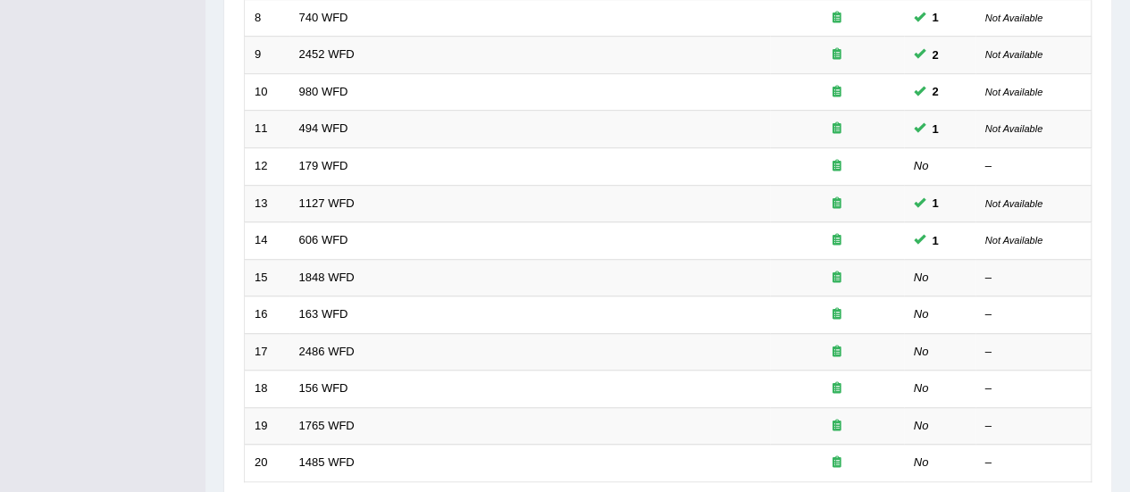
click at [331, 162] on link "179 WFD" at bounding box center [323, 165] width 49 height 13
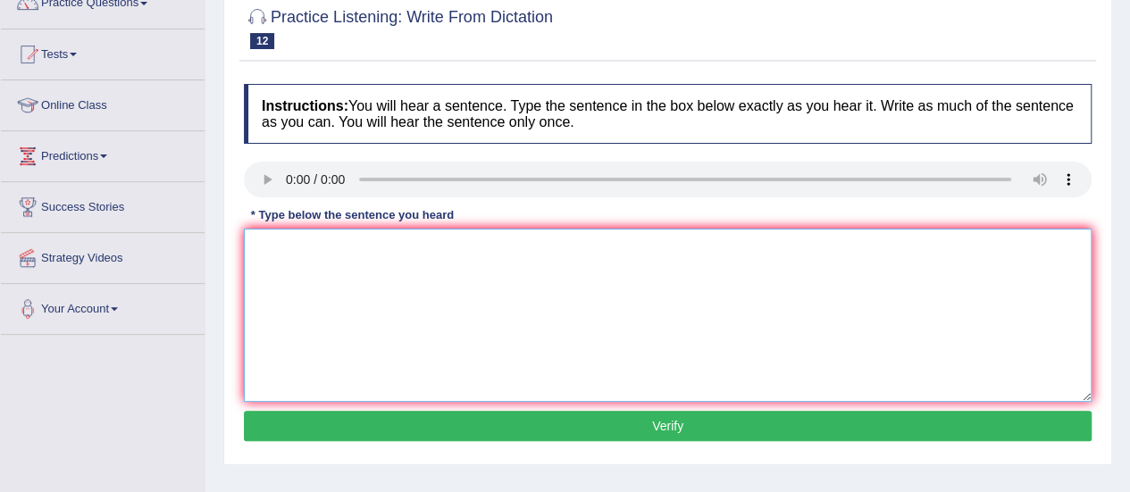
click at [350, 305] on textarea at bounding box center [668, 315] width 848 height 173
paste textarea "Lectures arec the most formal method of teaching in the university."
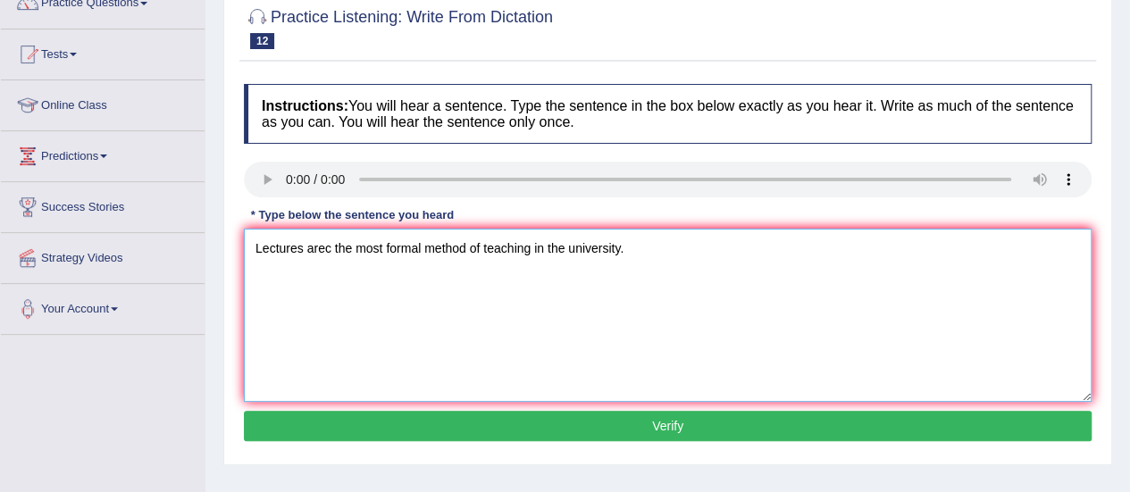
click at [332, 251] on textarea "Lectures arec the most formal method of teaching in the university." at bounding box center [668, 315] width 848 height 173
click at [347, 248] on textarea "Lectures are the most formal method of teaching in the university." at bounding box center [668, 315] width 848 height 173
click at [622, 247] on textarea "Lectures are the oldest and the most formal method of teaching in the universit…" at bounding box center [668, 315] width 848 height 173
type textarea "Lectures are the oldest and the most formal method of teaching in at the univer…"
click at [646, 427] on button "Verify" at bounding box center [668, 426] width 848 height 30
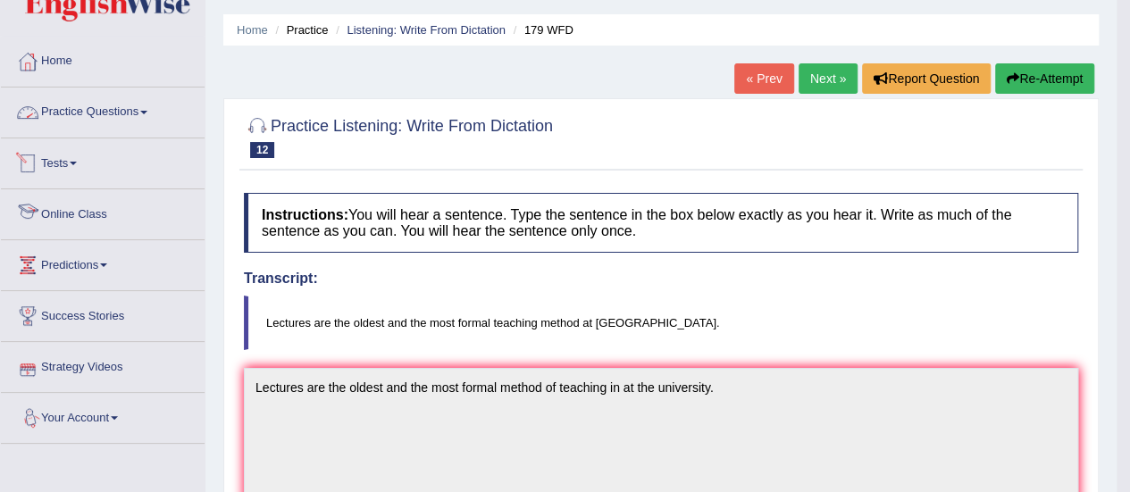
scroll to position [48, 0]
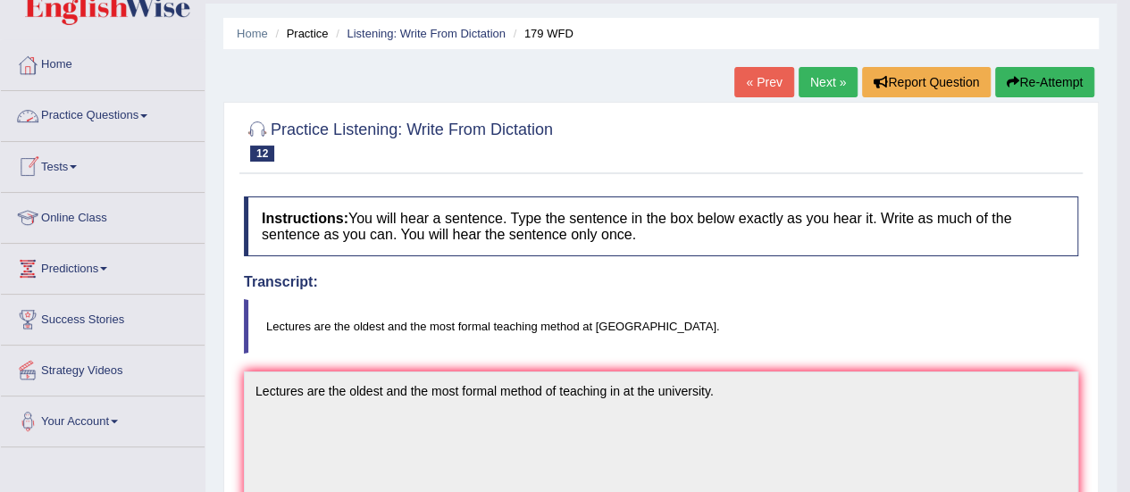
click at [123, 103] on link "Practice Questions" at bounding box center [103, 113] width 204 height 45
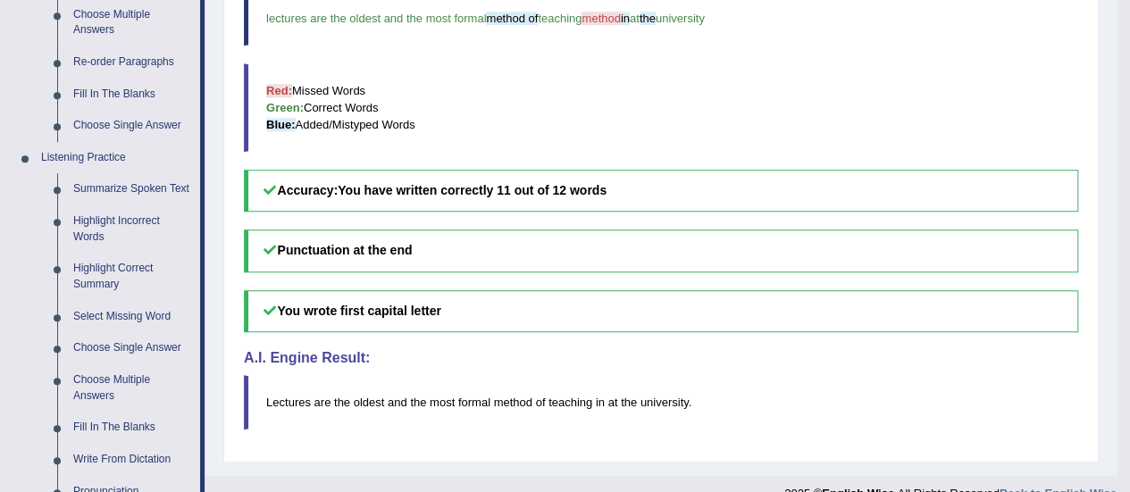
scroll to position [641, 0]
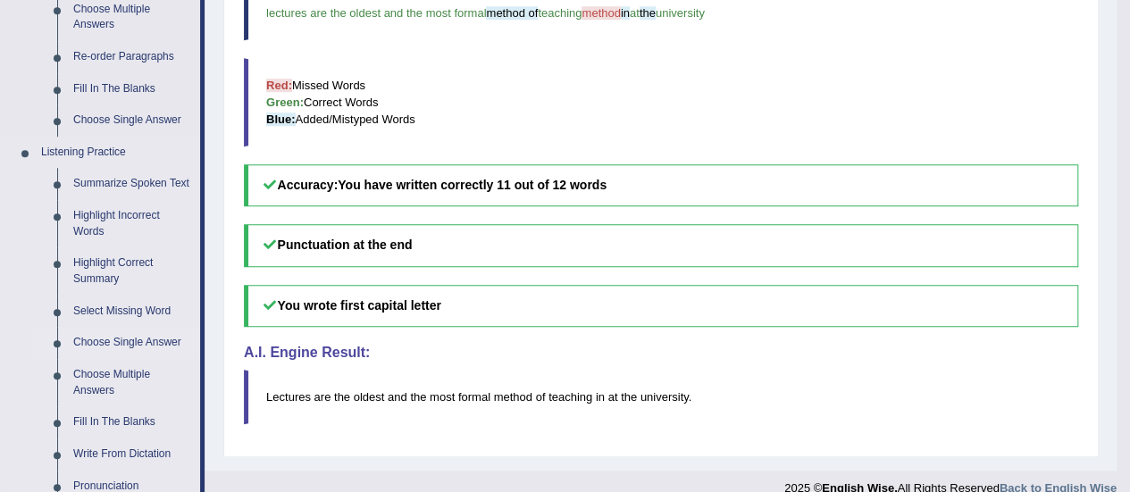
click at [128, 341] on link "Choose Single Answer" at bounding box center [132, 343] width 135 height 32
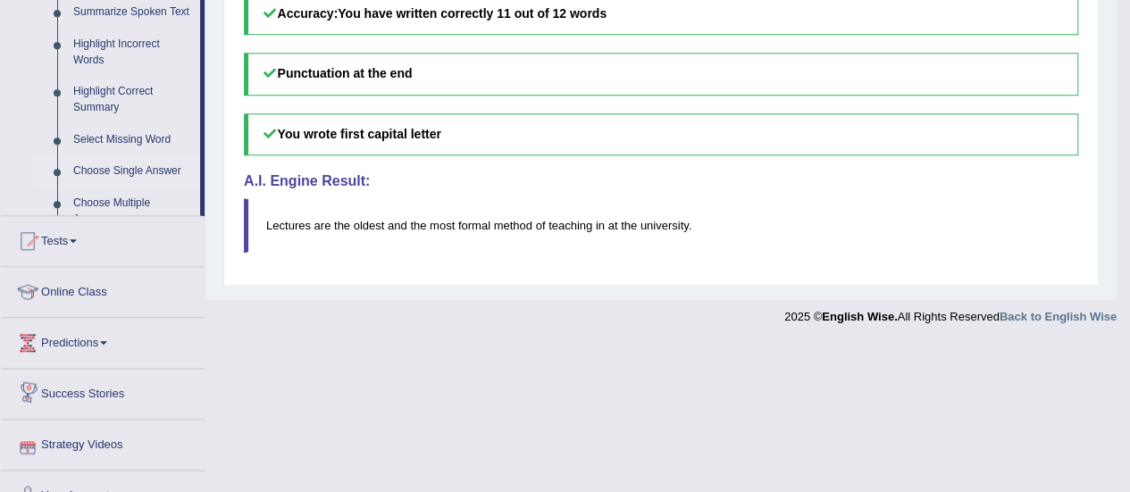
scroll to position [936, 0]
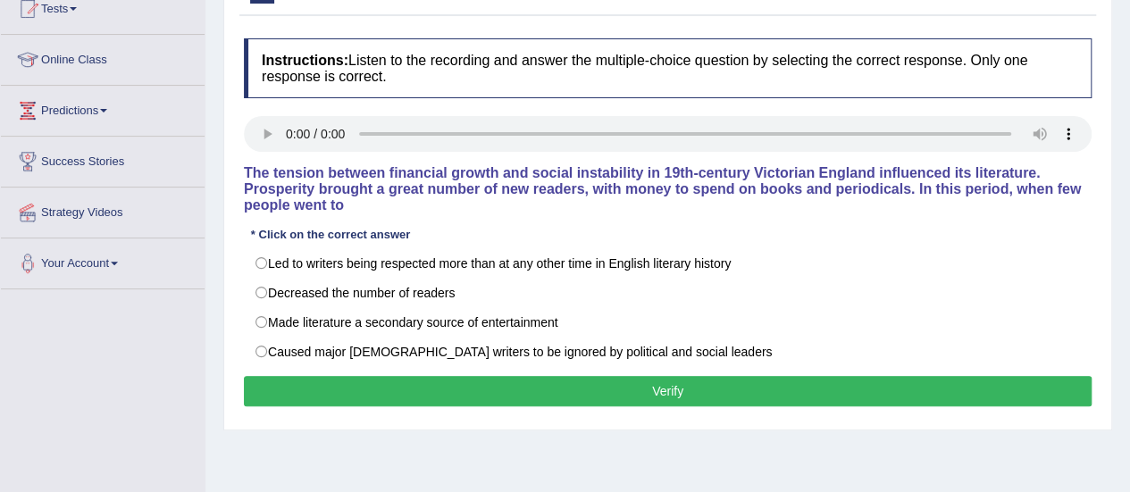
scroll to position [205, 0]
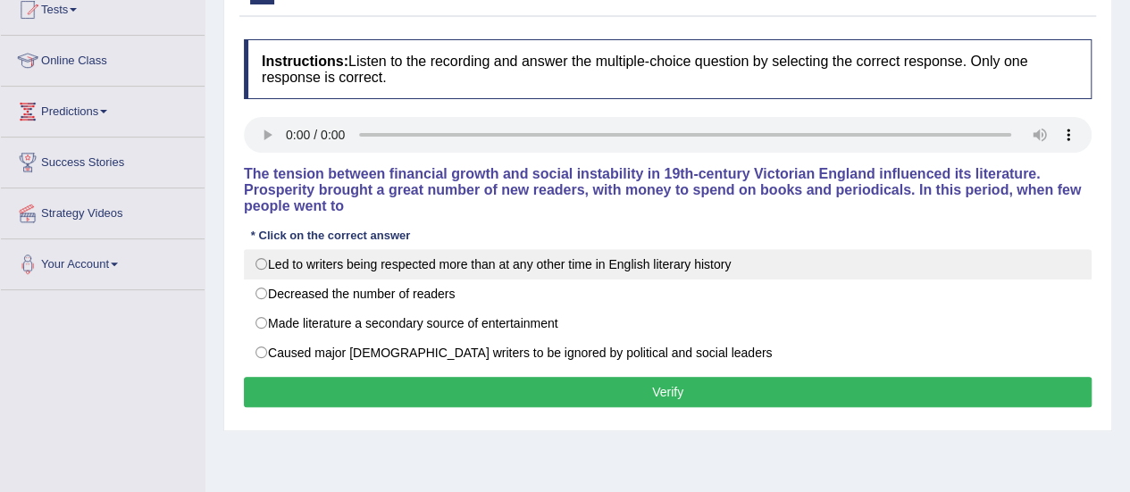
click at [284, 249] on label "Led to writers being respected more than at any other time in English literary …" at bounding box center [668, 264] width 848 height 30
radio input "true"
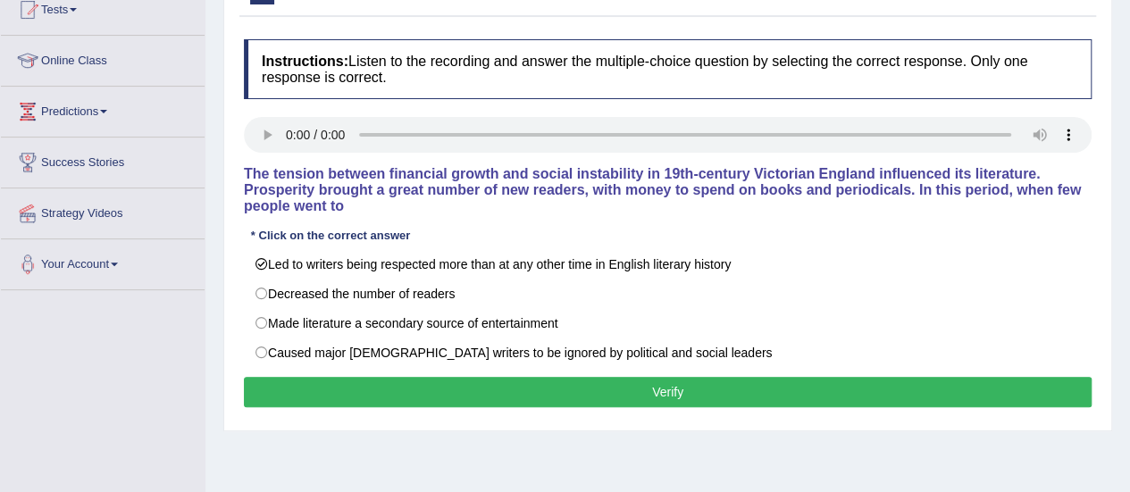
click at [415, 398] on button "Verify" at bounding box center [668, 392] width 848 height 30
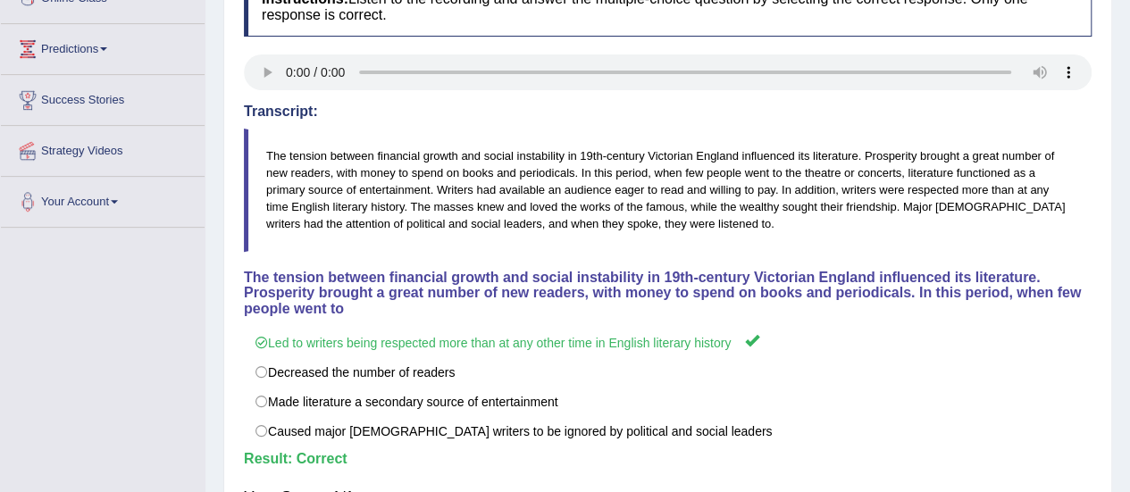
scroll to position [0, 0]
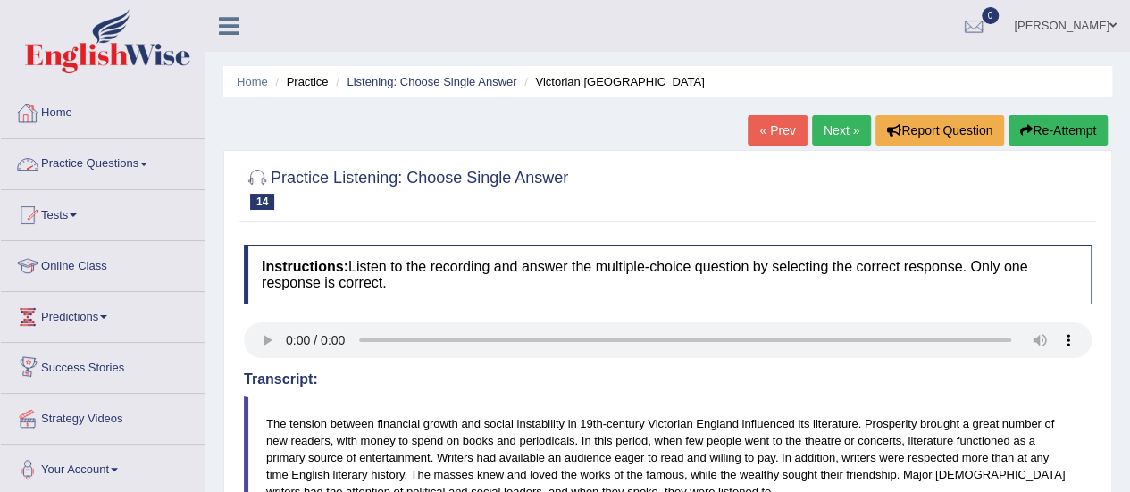
click at [128, 163] on link "Practice Questions" at bounding box center [103, 161] width 204 height 45
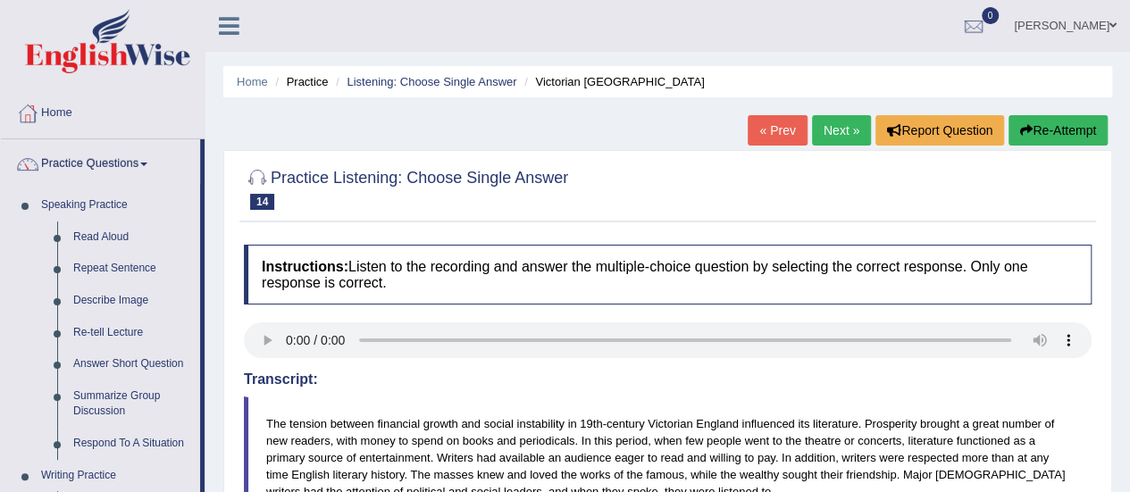
click at [128, 163] on link "Practice Questions" at bounding box center [100, 161] width 199 height 45
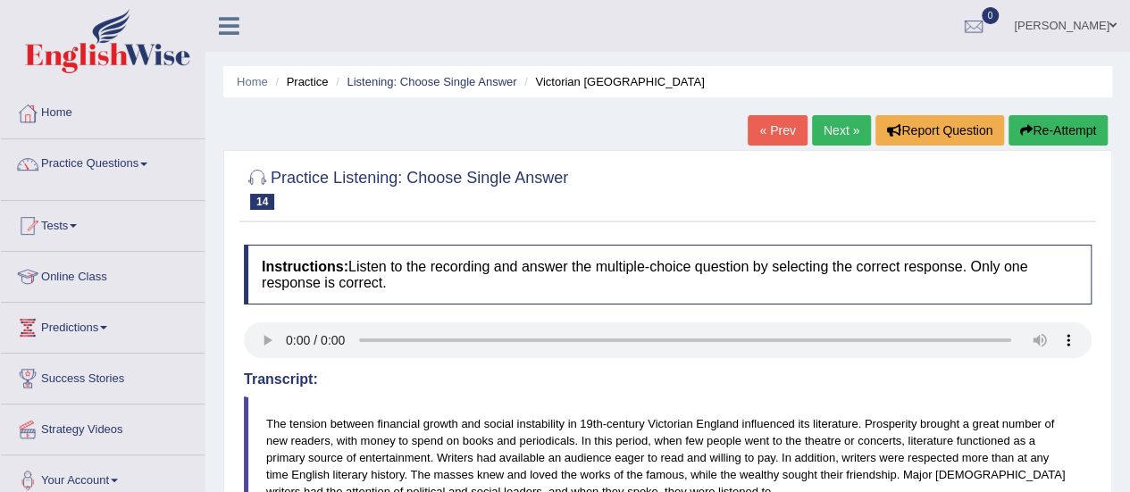
click at [128, 163] on link "Practice Questions" at bounding box center [103, 161] width 204 height 45
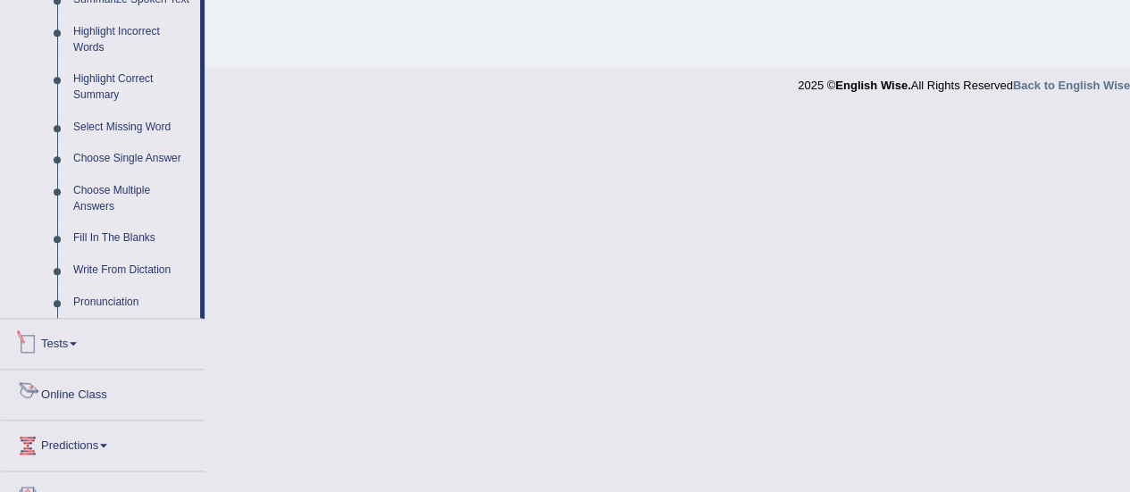
scroll to position [767, 0]
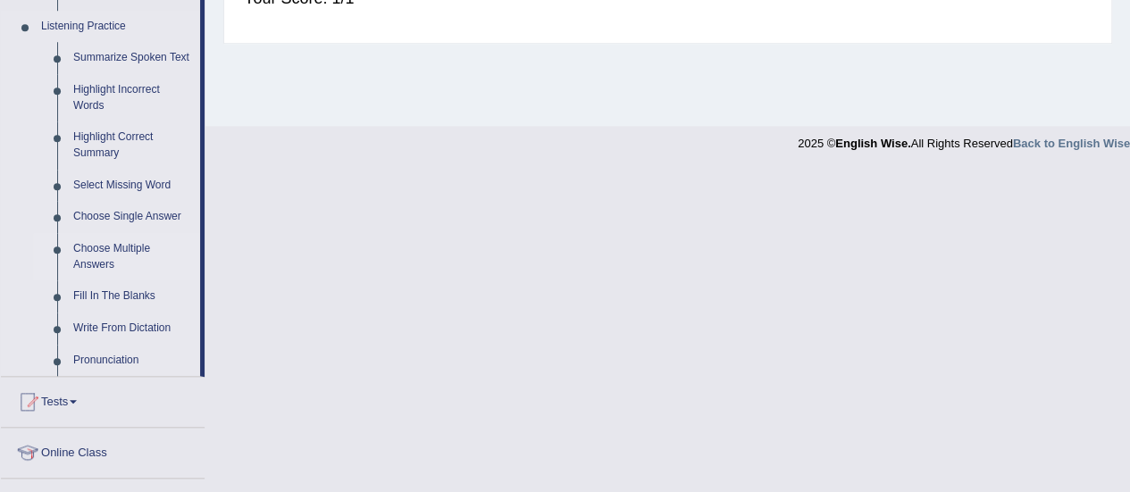
click at [98, 244] on link "Choose Multiple Answers" at bounding box center [132, 256] width 135 height 47
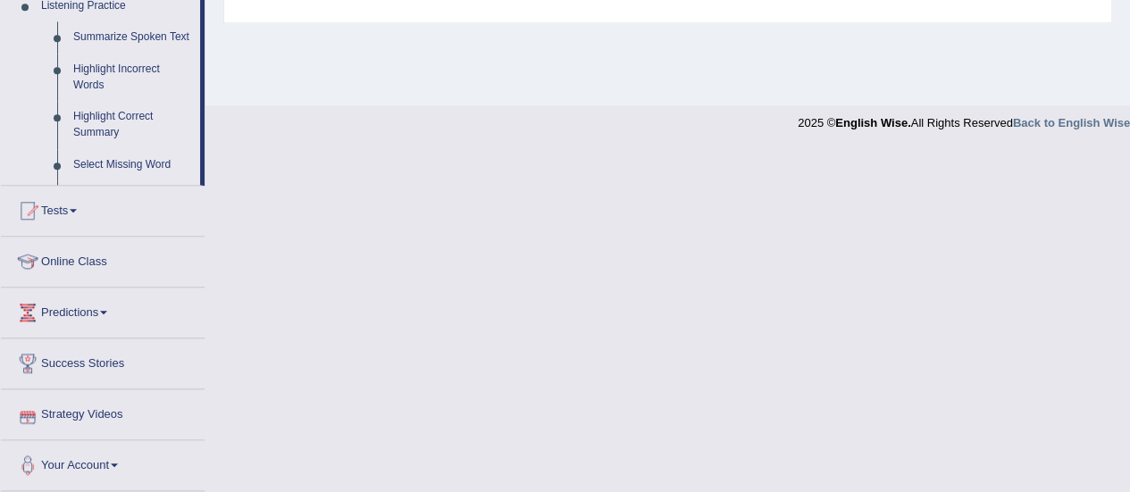
scroll to position [955, 0]
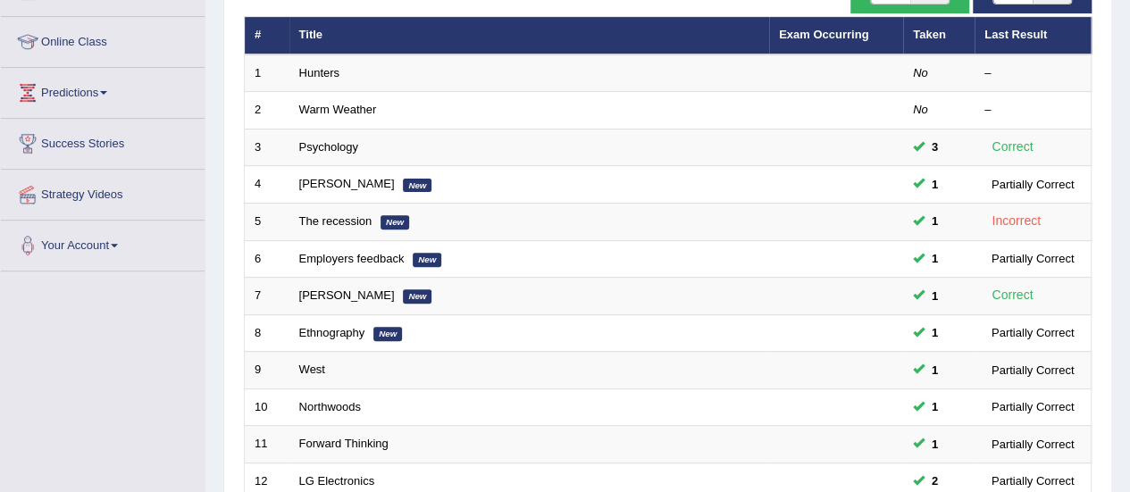
click at [322, 105] on link "Warm Weather" at bounding box center [338, 109] width 78 height 13
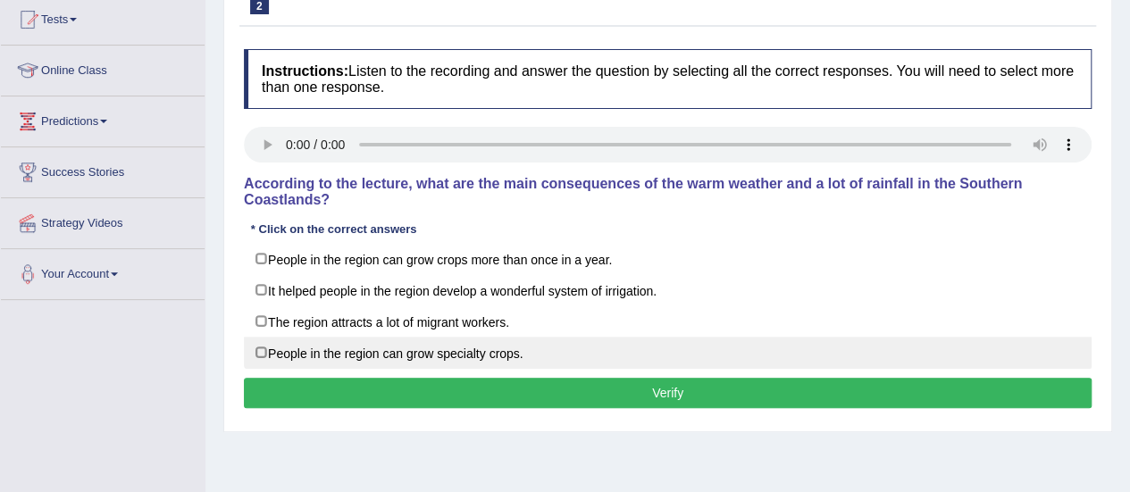
click at [304, 354] on label "People in the region can grow specialty crops." at bounding box center [668, 353] width 848 height 32
checkbox input "true"
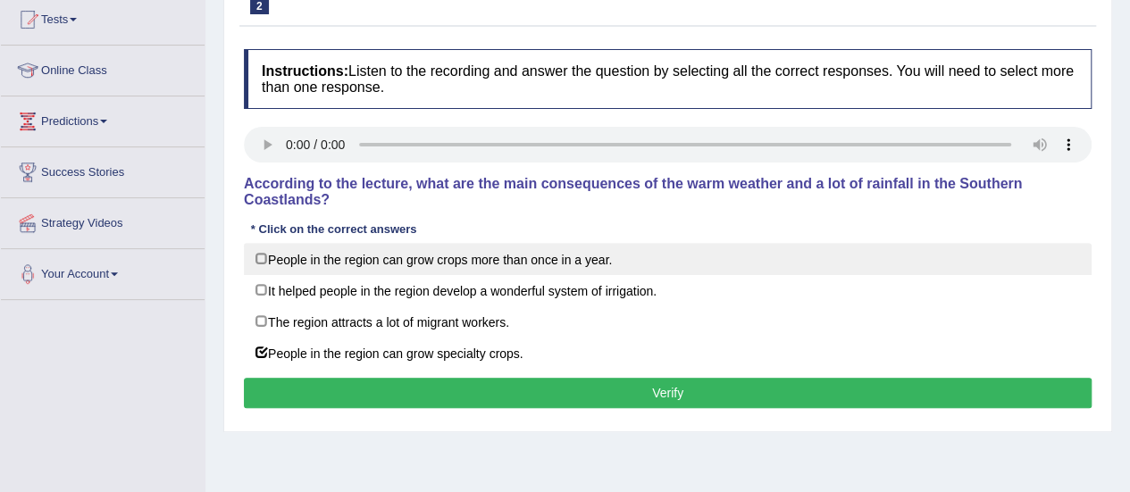
click at [339, 243] on label "People in the region can grow crops more than once in a year." at bounding box center [668, 259] width 848 height 32
checkbox input "true"
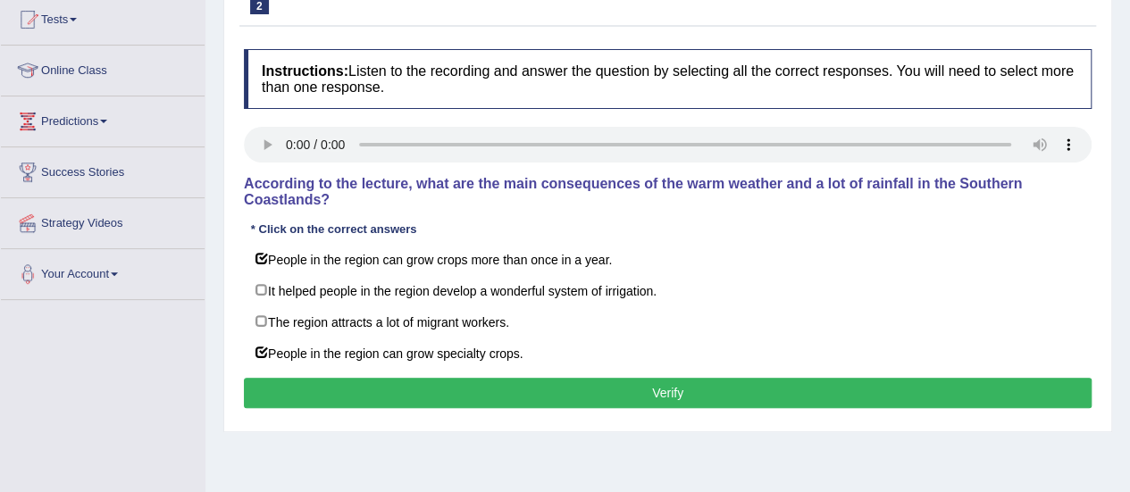
click at [408, 399] on button "Verify" at bounding box center [668, 393] width 848 height 30
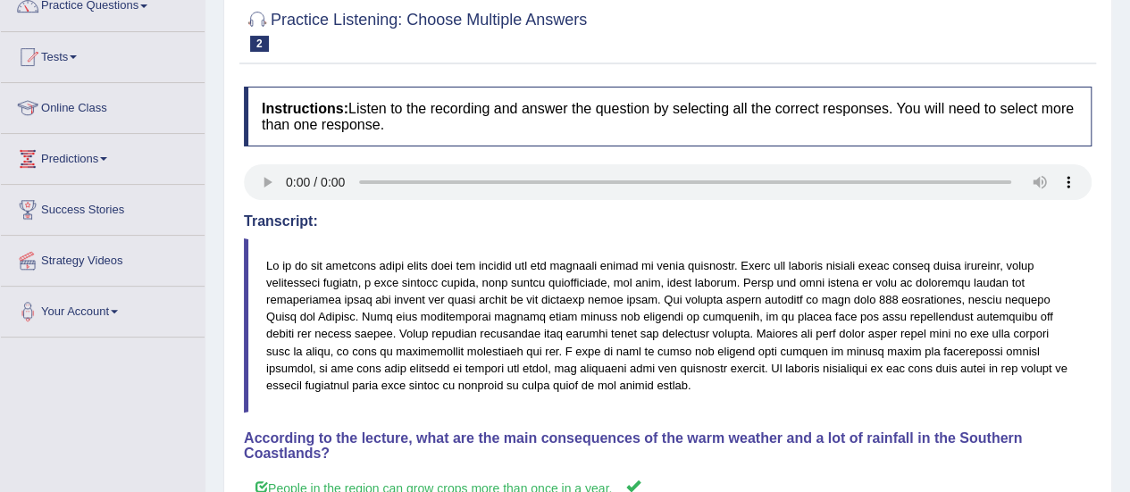
scroll to position [156, 0]
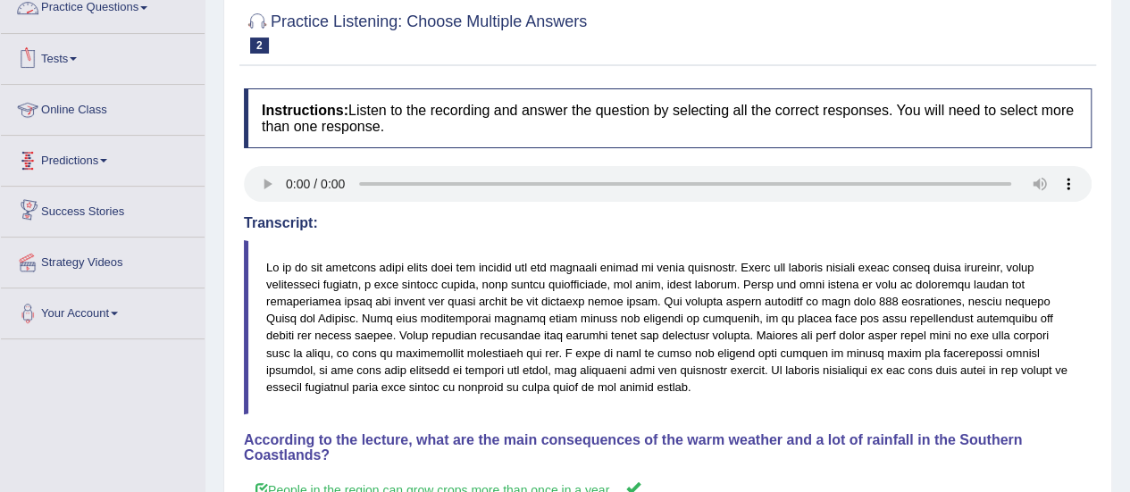
click at [129, 17] on link "Practice Questions" at bounding box center [103, 5] width 204 height 45
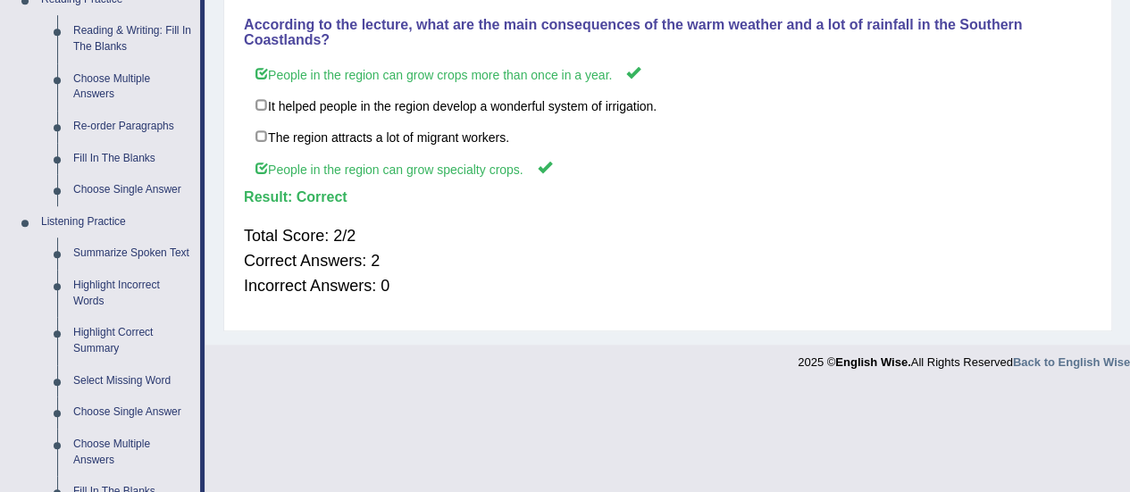
scroll to position [736, 0]
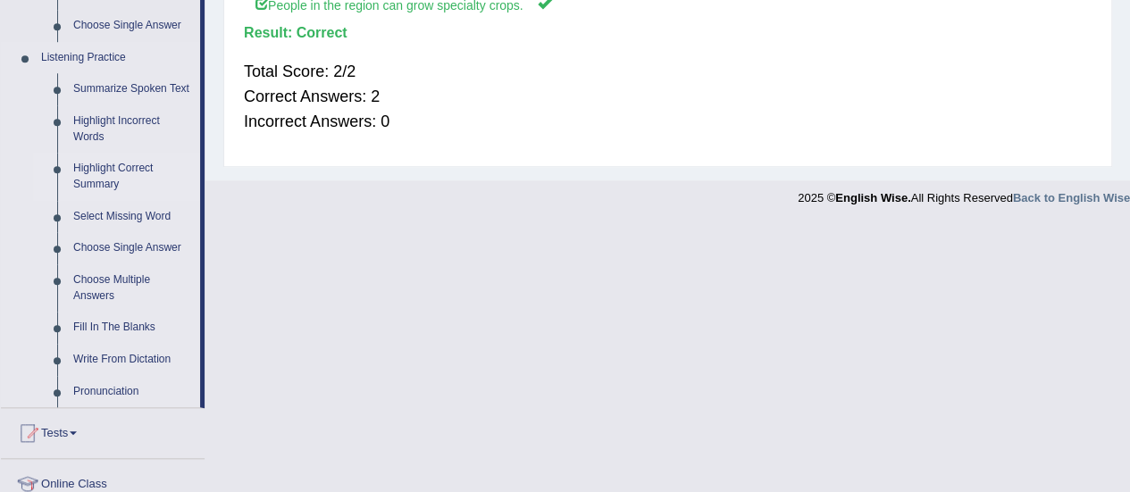
click at [112, 155] on link "Highlight Correct Summary" at bounding box center [132, 176] width 135 height 47
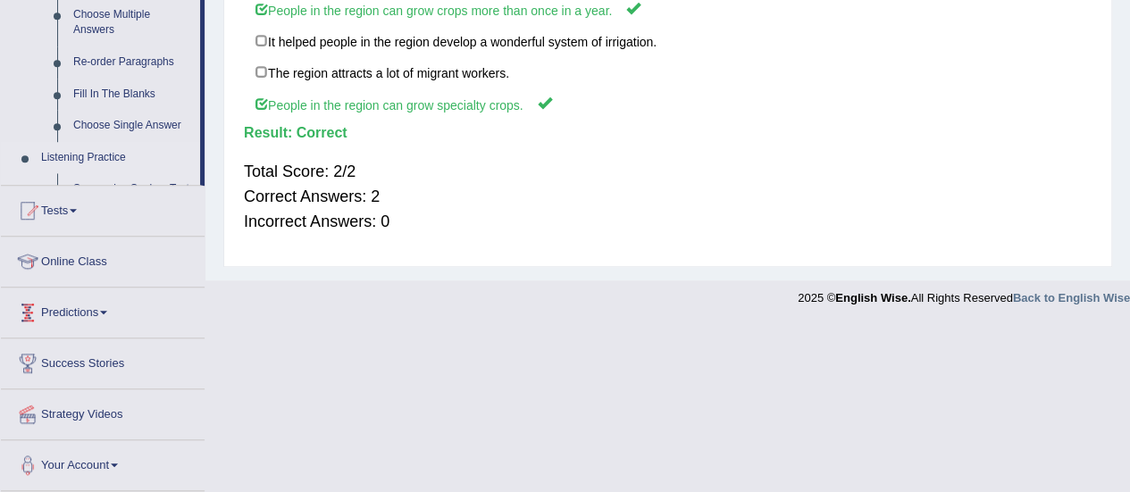
scroll to position [629, 0]
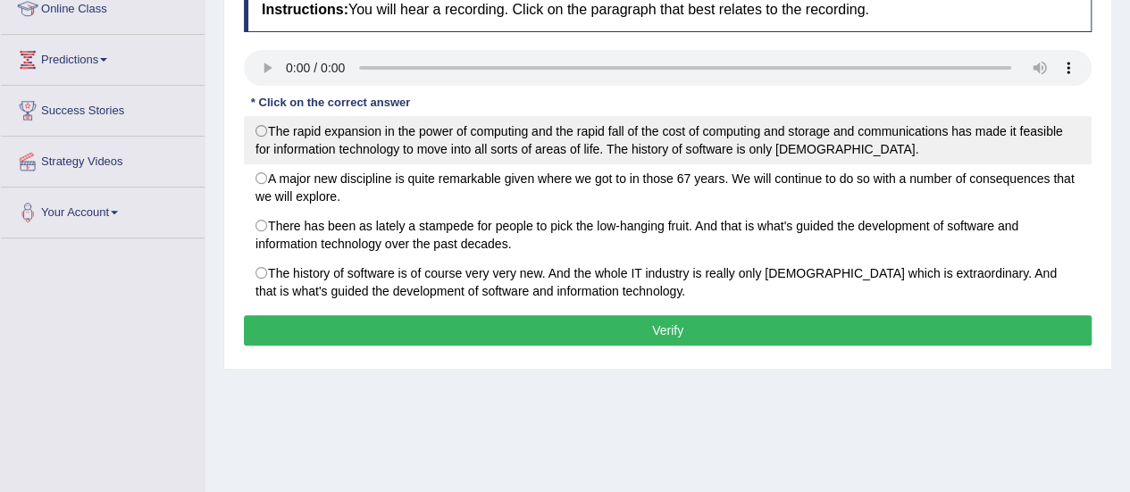
click at [339, 122] on label "The rapid expansion in the power of computing and the rapid fall of the cost of…" at bounding box center [668, 140] width 848 height 48
radio input "true"
click at [270, 123] on label "The rapid expansion in the power of computing and the rapid fall of the cost of…" at bounding box center [668, 140] width 848 height 48
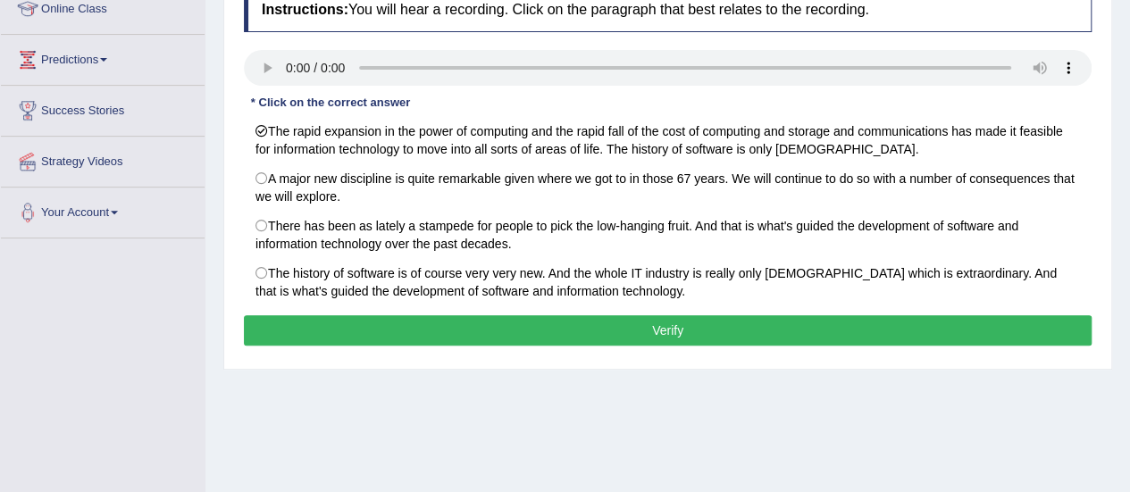
click at [586, 341] on button "Verify" at bounding box center [668, 330] width 848 height 30
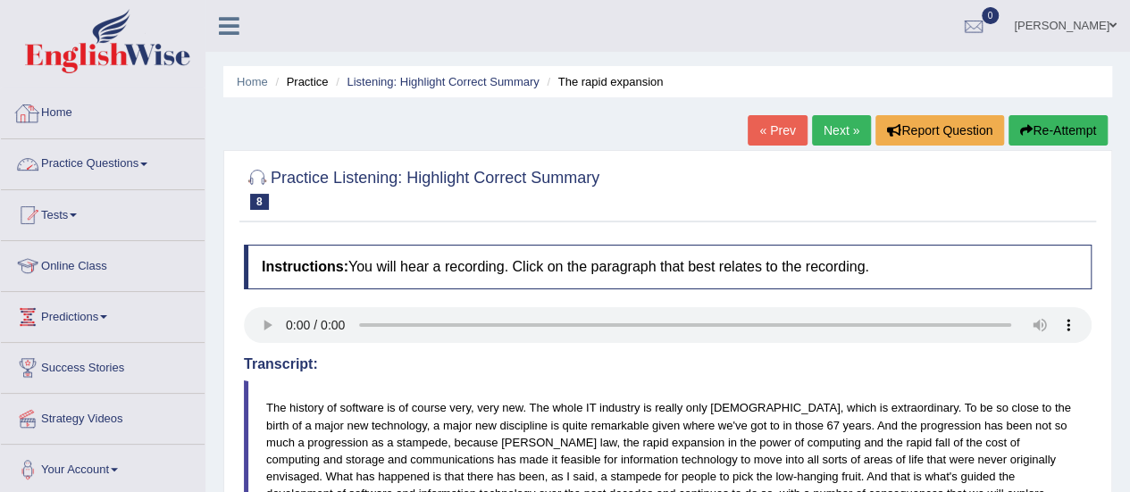
click at [147, 163] on span at bounding box center [143, 165] width 7 height 4
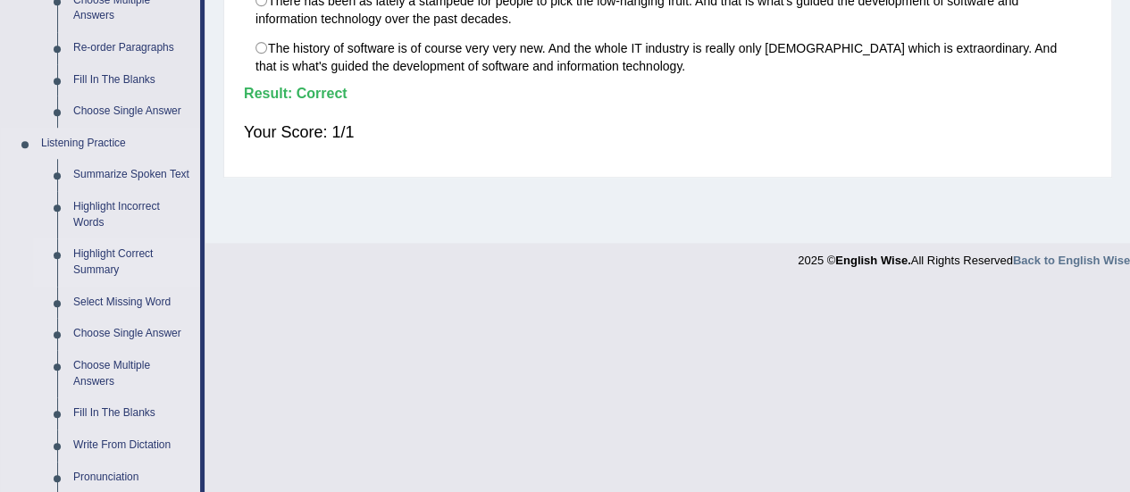
scroll to position [651, 0]
click at [107, 293] on link "Select Missing Word" at bounding box center [132, 302] width 135 height 32
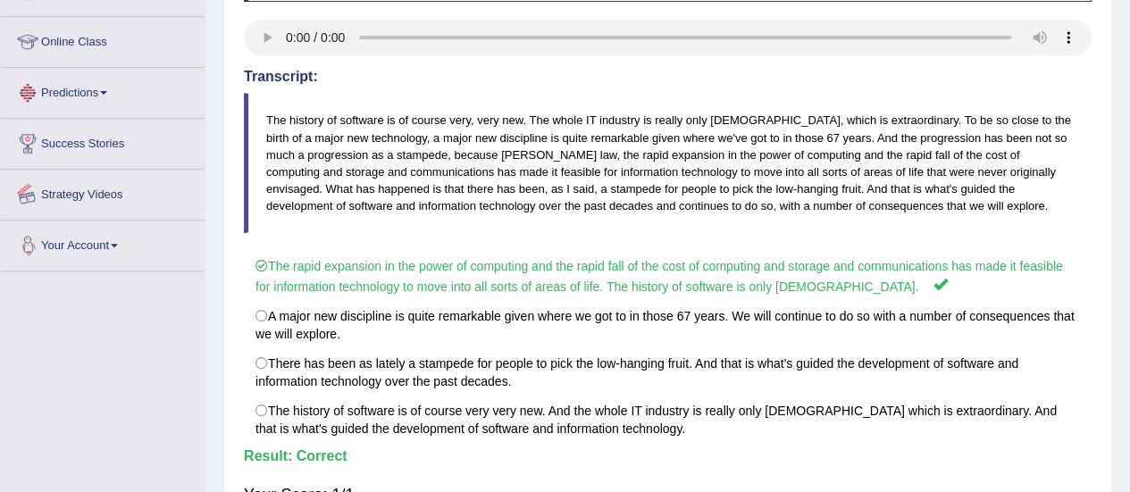
scroll to position [426, 0]
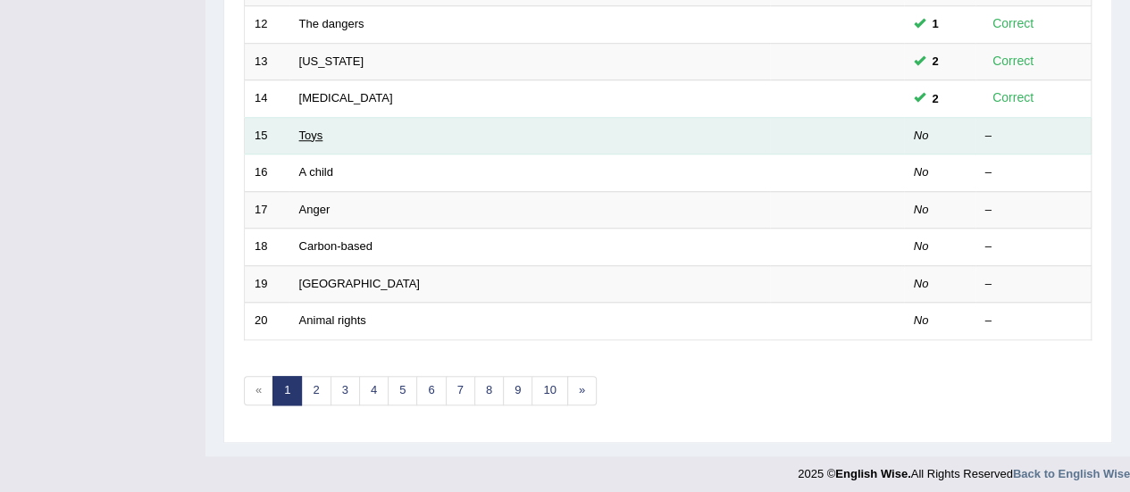
click at [306, 129] on link "Toys" at bounding box center [311, 135] width 24 height 13
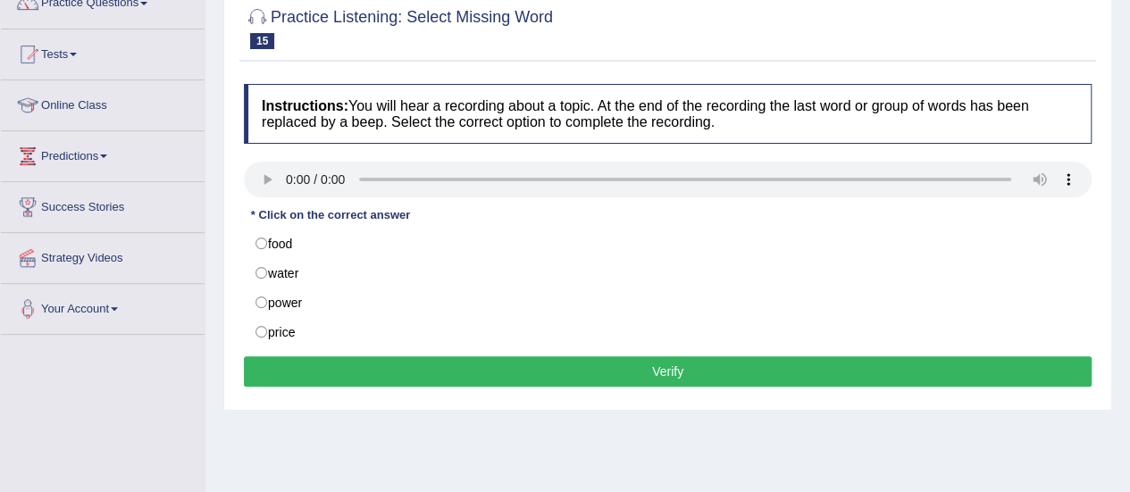
click at [693, 160] on div "Instructions: You will hear a recording about a topic. At the end of the record…" at bounding box center [667, 238] width 857 height 326
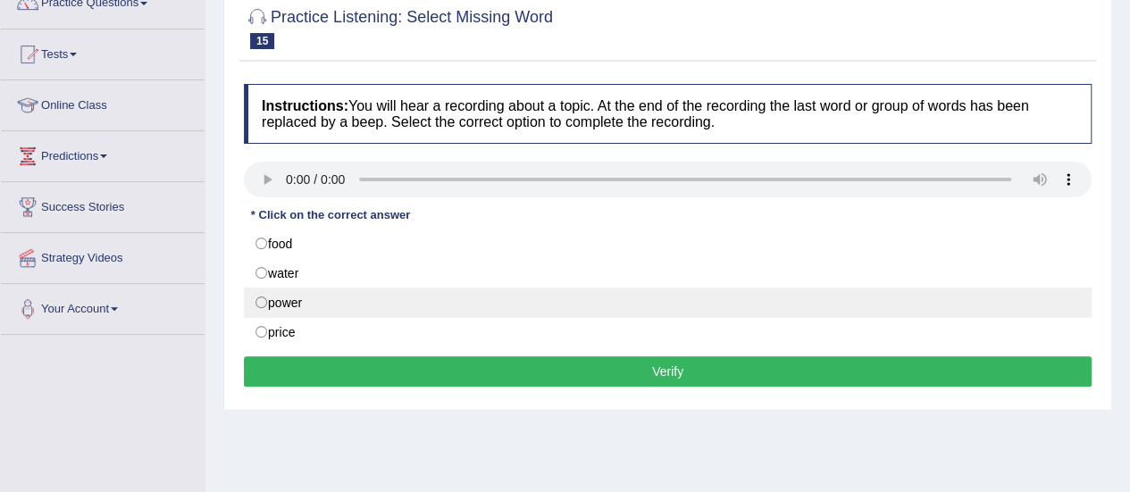
click at [404, 298] on label "power" at bounding box center [668, 303] width 848 height 30
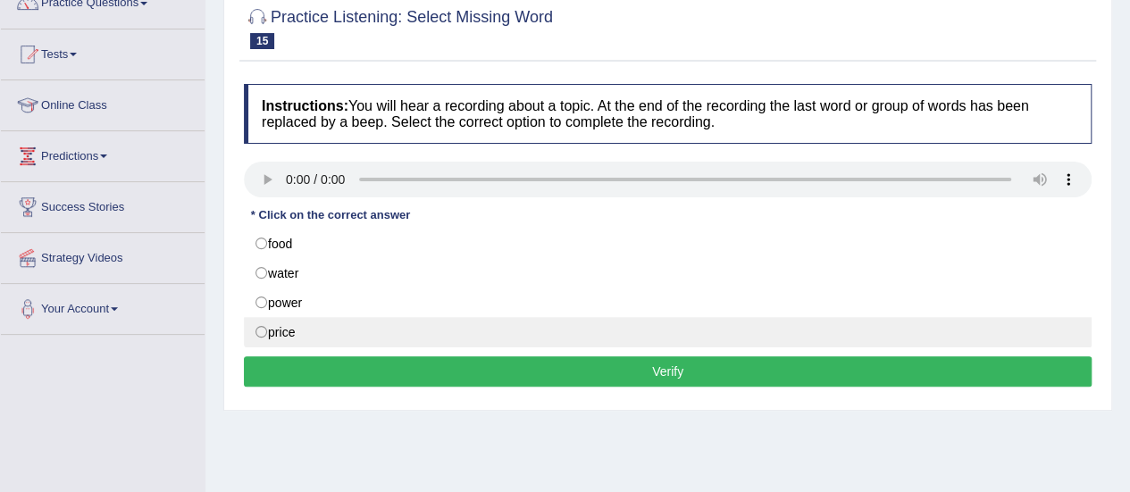
radio input "true"
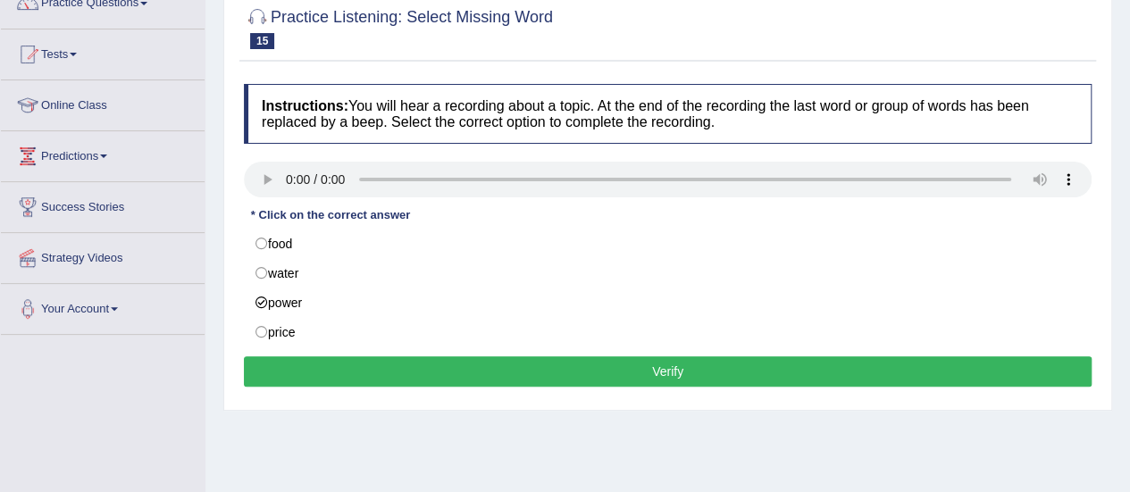
click at [497, 356] on button "Verify" at bounding box center [668, 371] width 848 height 30
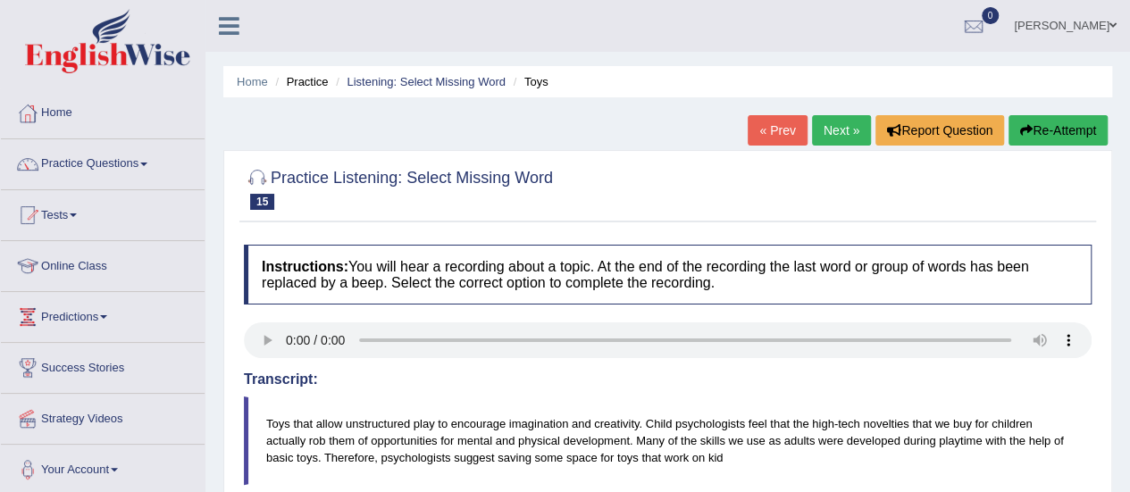
click at [838, 133] on link "Next »" at bounding box center [841, 130] width 59 height 30
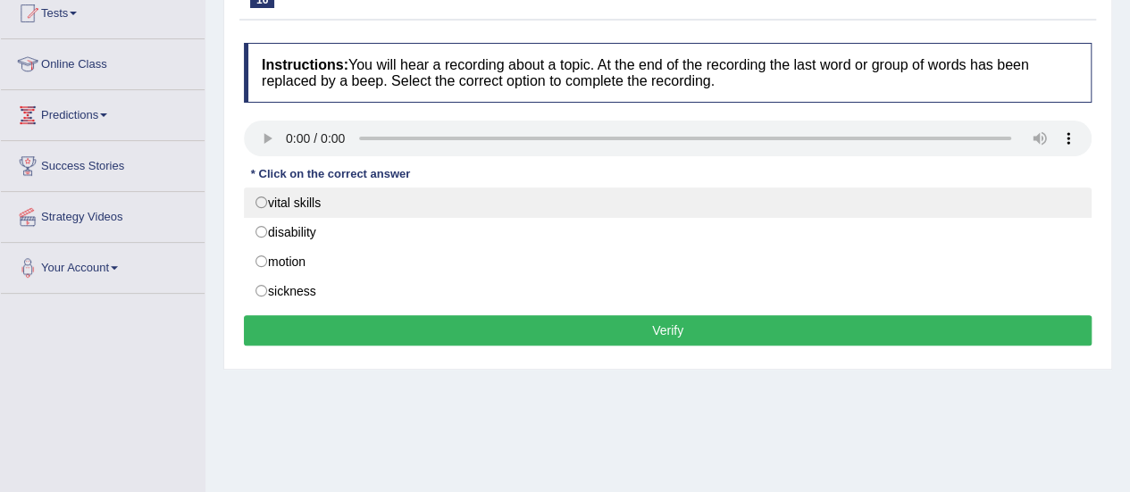
click at [301, 197] on label "vital skills" at bounding box center [668, 203] width 848 height 30
radio input "true"
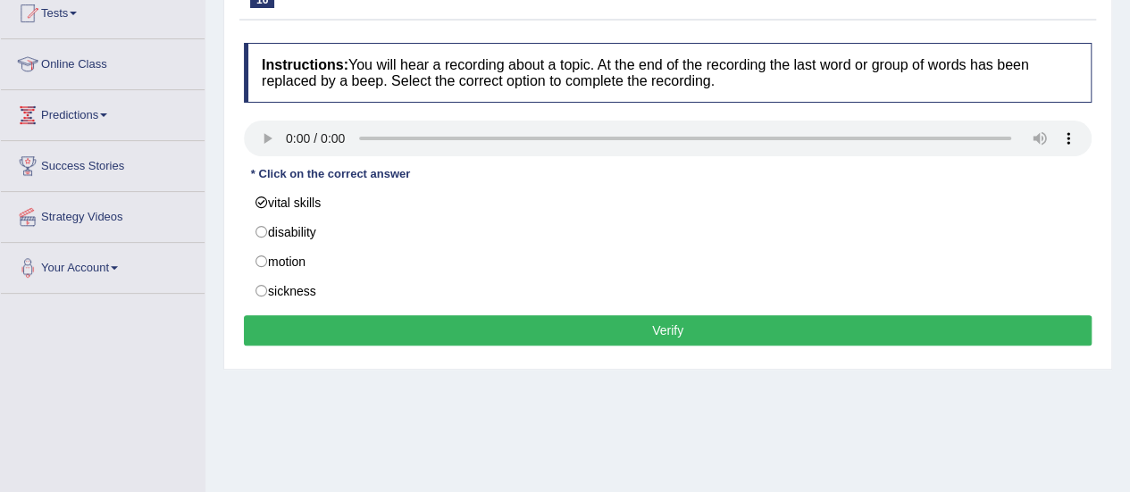
click at [490, 309] on div "Instructions: You will hear a recording about a topic. At the end of the record…" at bounding box center [667, 197] width 857 height 326
click at [507, 329] on button "Verify" at bounding box center [668, 330] width 848 height 30
